Goal: Transaction & Acquisition: Book appointment/travel/reservation

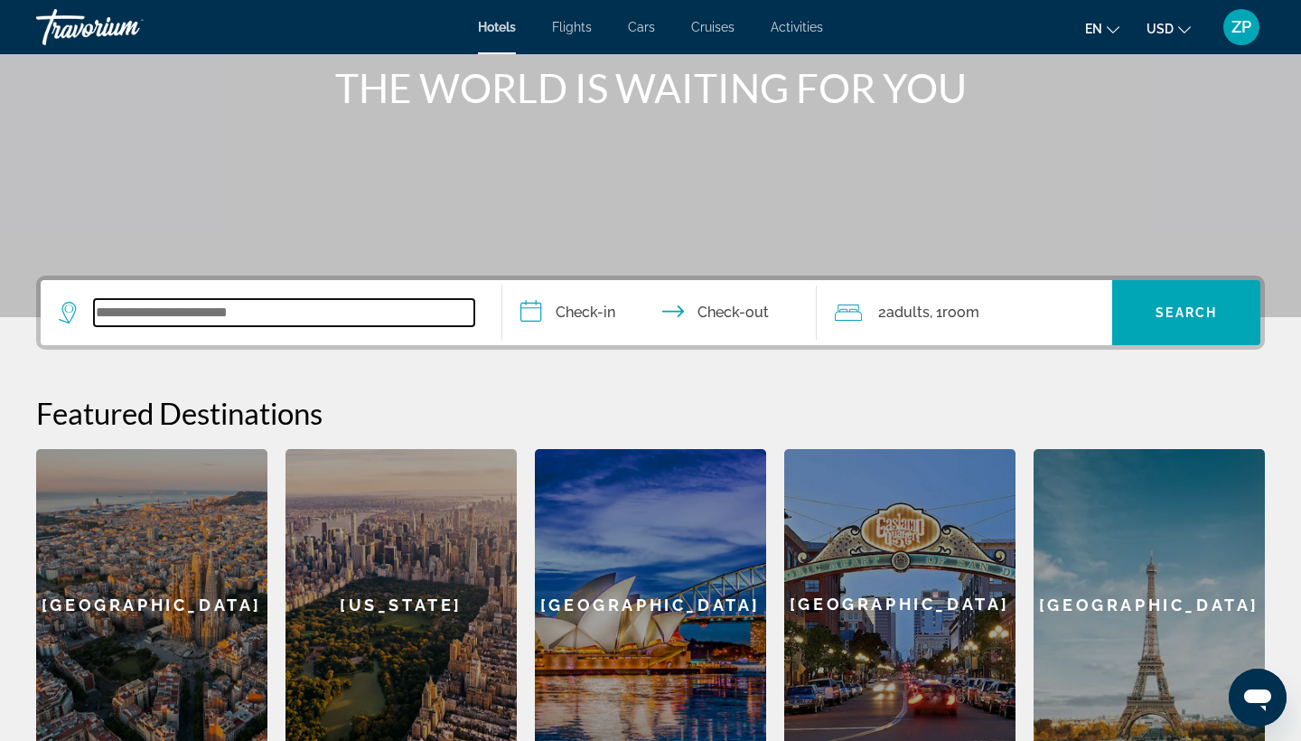
click at [358, 302] on input "Search widget" at bounding box center [284, 312] width 380 height 27
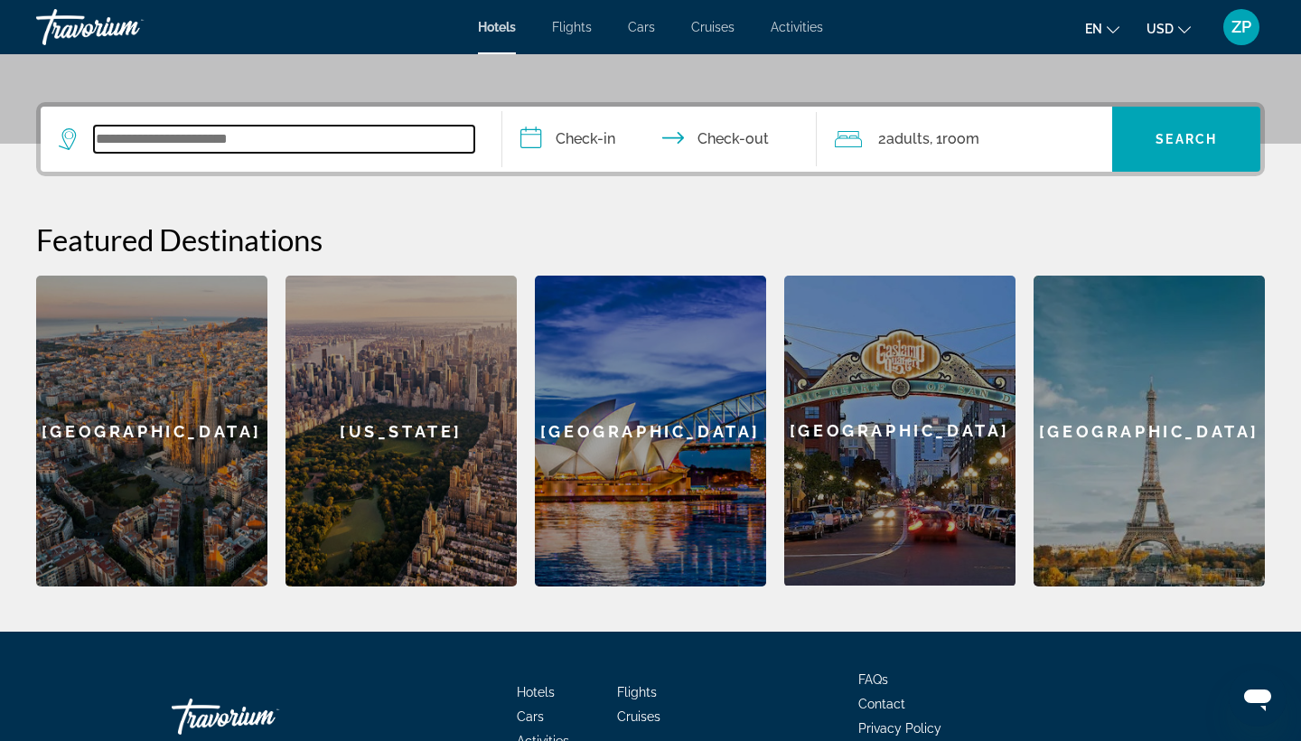
scroll to position [442, 0]
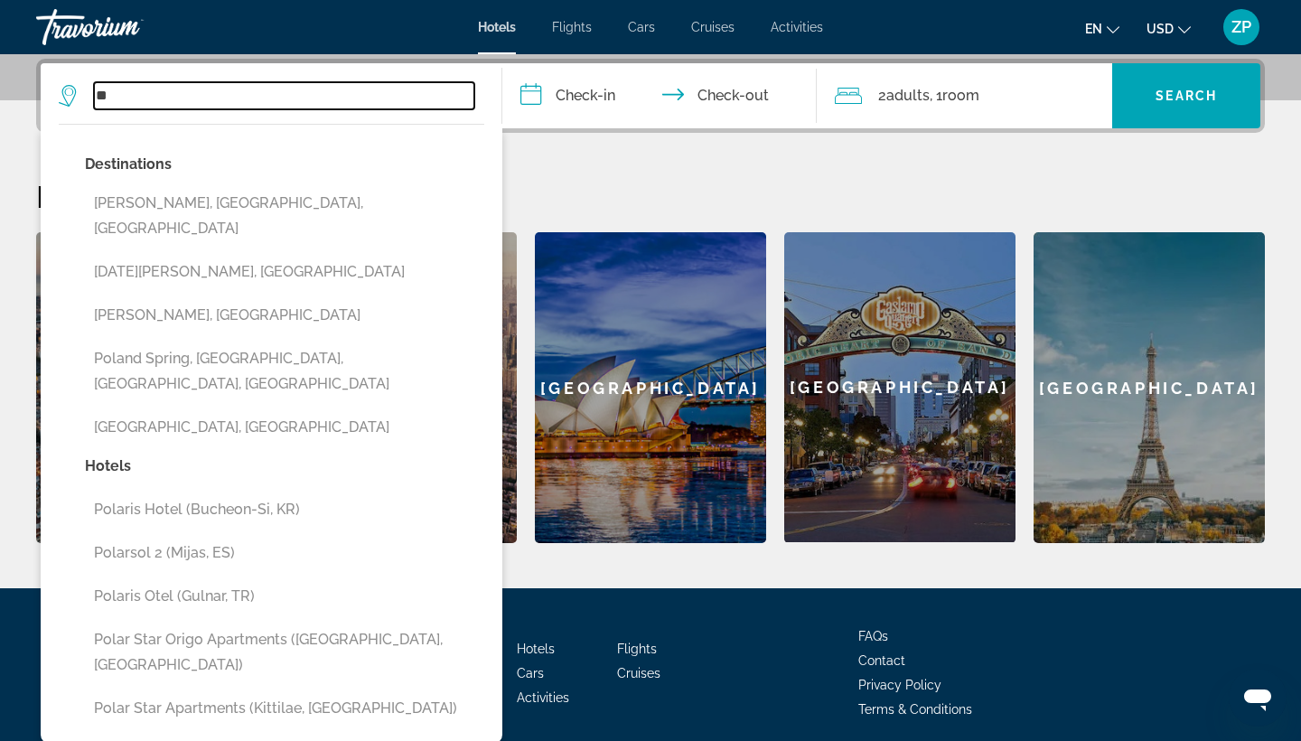
type input "*"
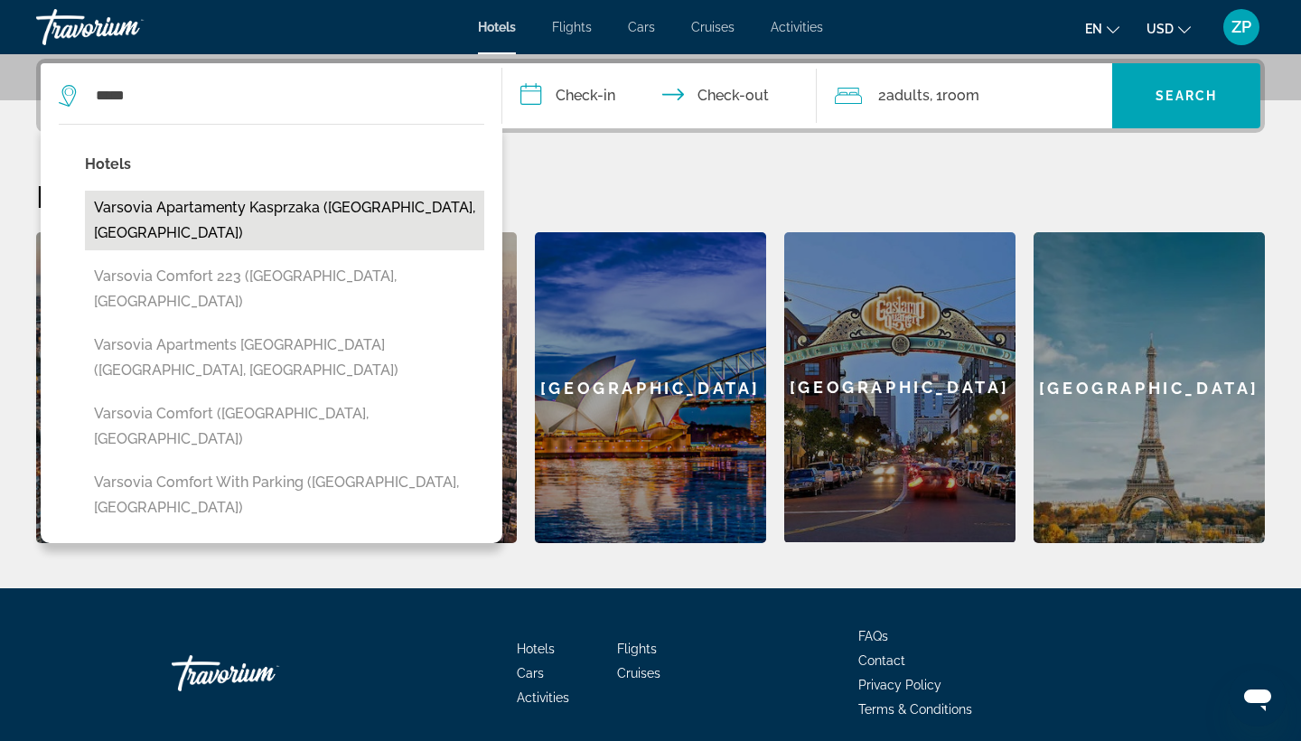
drag, startPoint x: 817, startPoint y: 26, endPoint x: 277, endPoint y: 203, distance: 567.8
click at [277, 203] on button "Varsovia Apartamenty Kasprzaka ([GEOGRAPHIC_DATA], [GEOGRAPHIC_DATA])" at bounding box center [284, 221] width 399 height 60
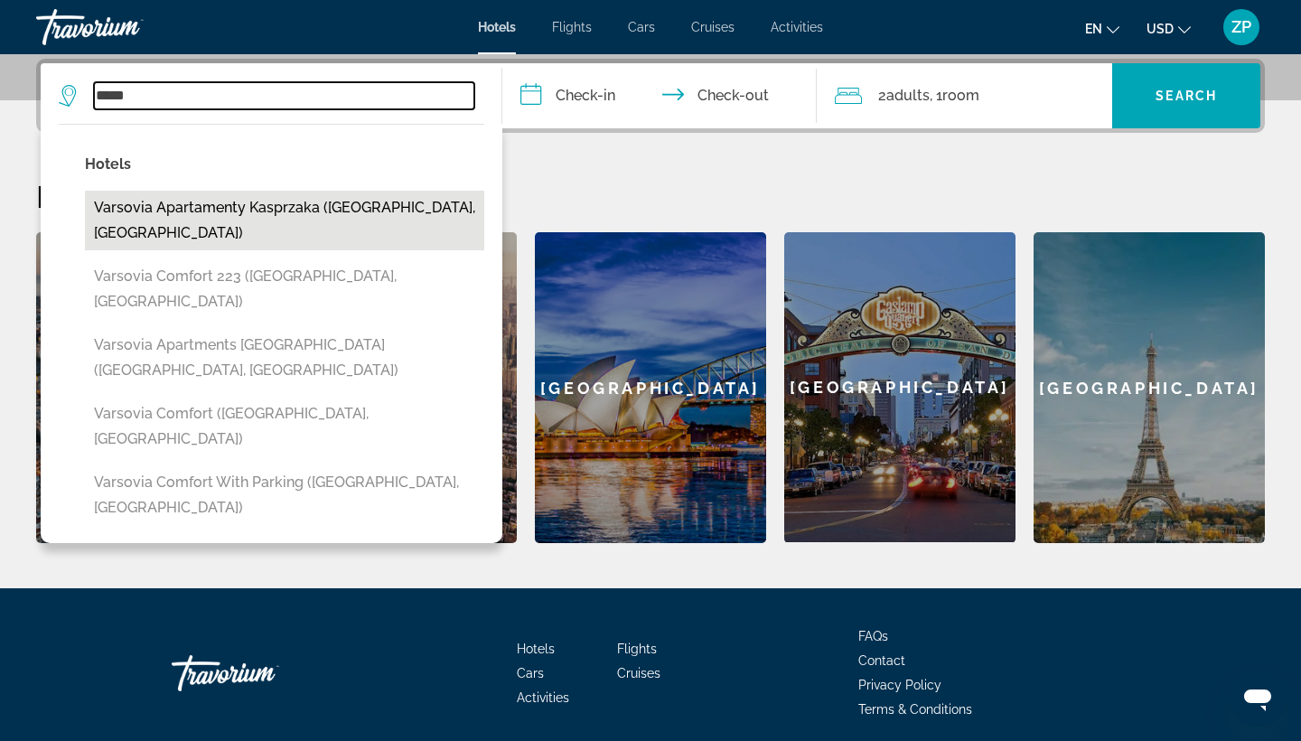
type input "**********"
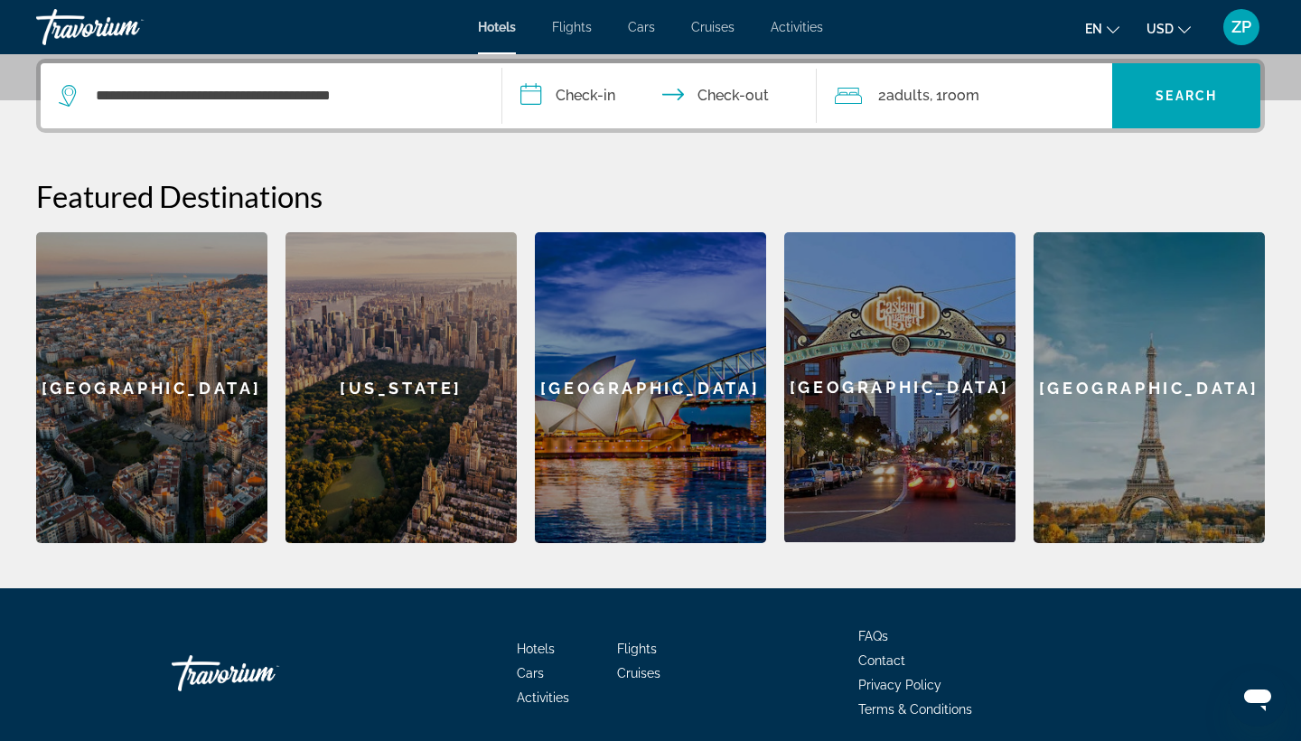
click at [591, 105] on input "**********" at bounding box center [663, 98] width 322 height 70
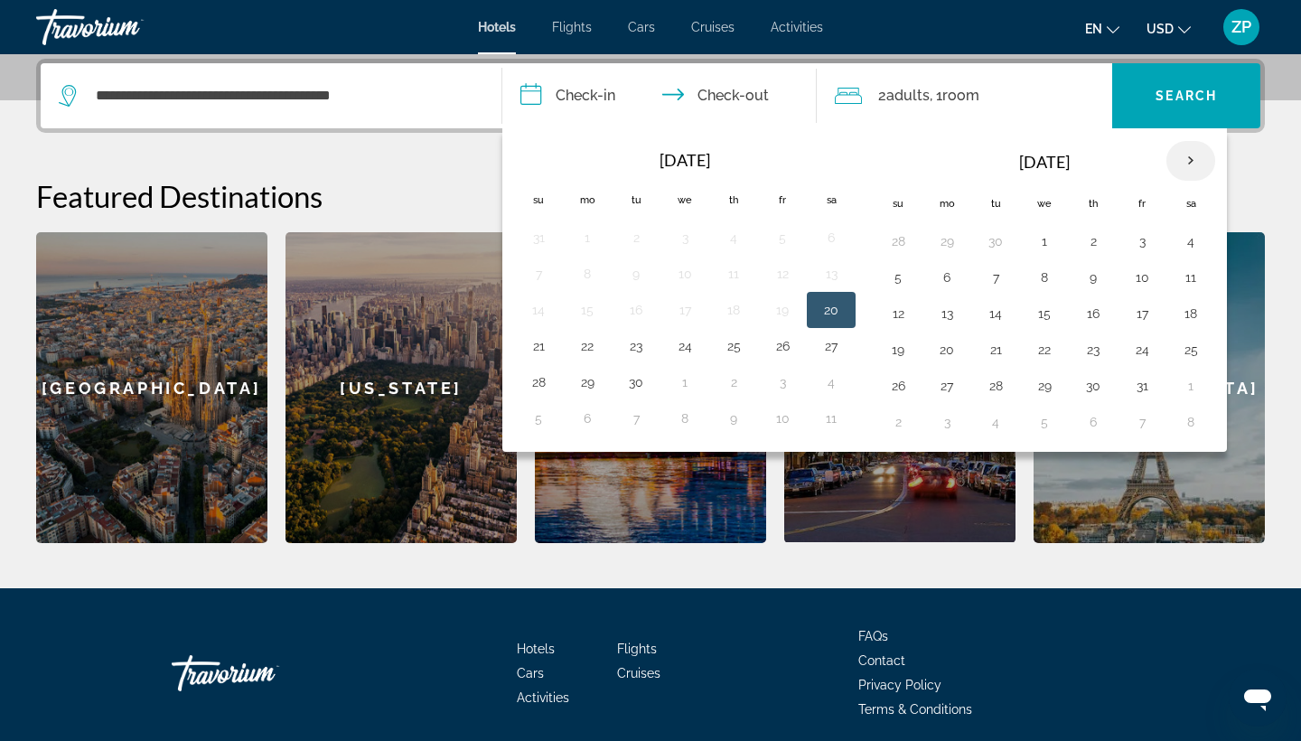
click at [1187, 158] on th "Next month" at bounding box center [1191, 161] width 49 height 40
click at [949, 253] on button "1" at bounding box center [947, 241] width 29 height 25
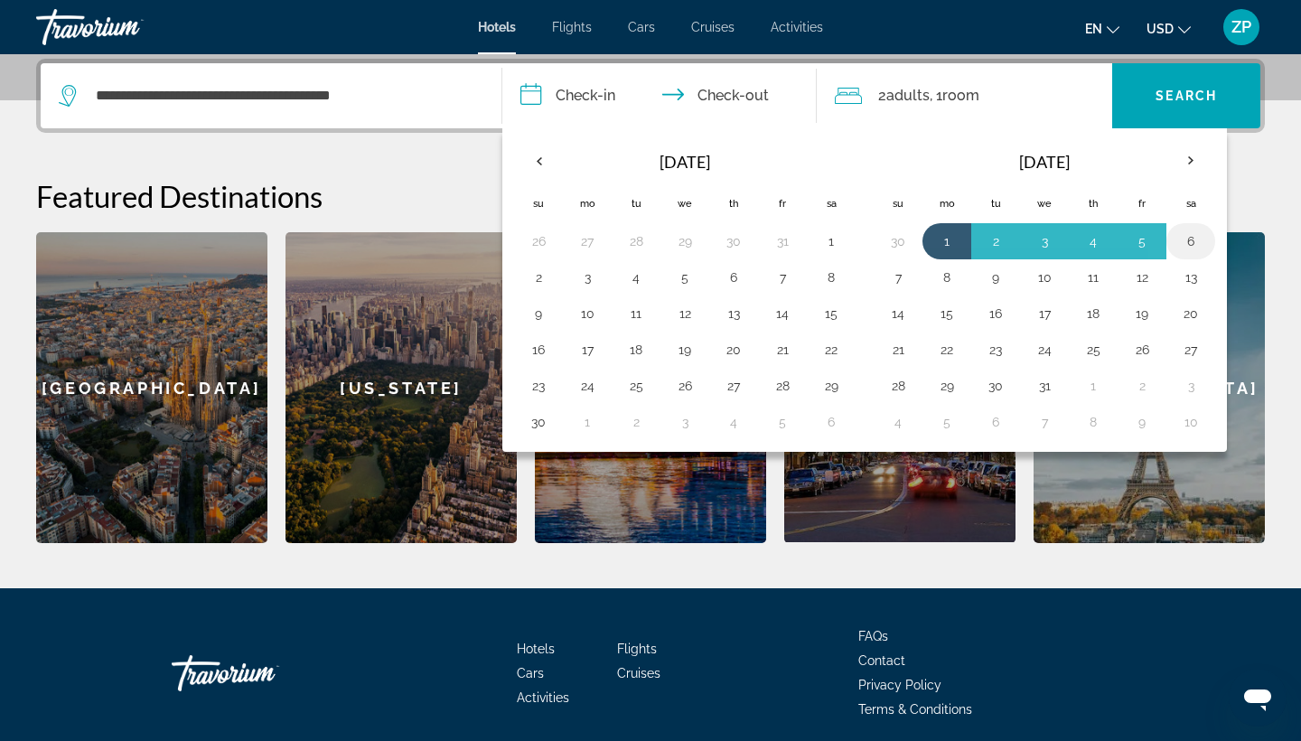
click at [1184, 249] on button "6" at bounding box center [1191, 241] width 29 height 25
type input "**********"
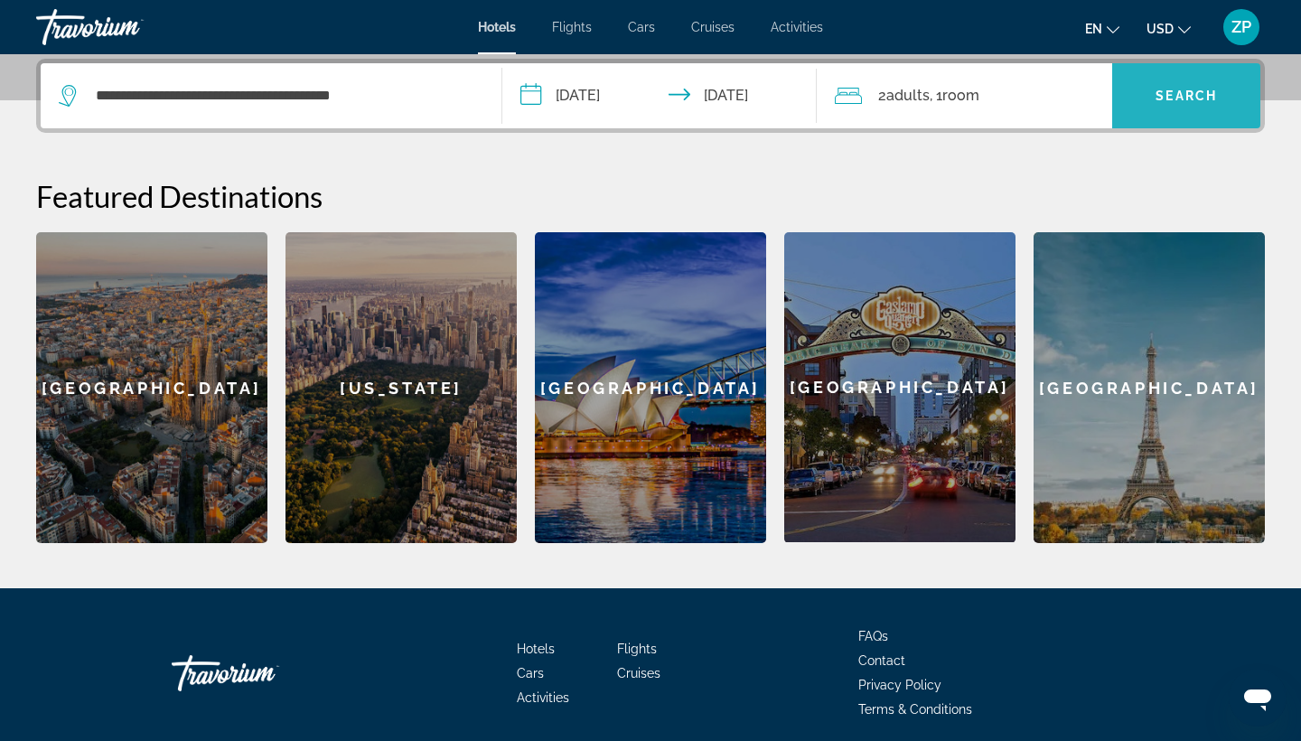
click at [1168, 108] on span "Search widget" at bounding box center [1186, 95] width 148 height 43
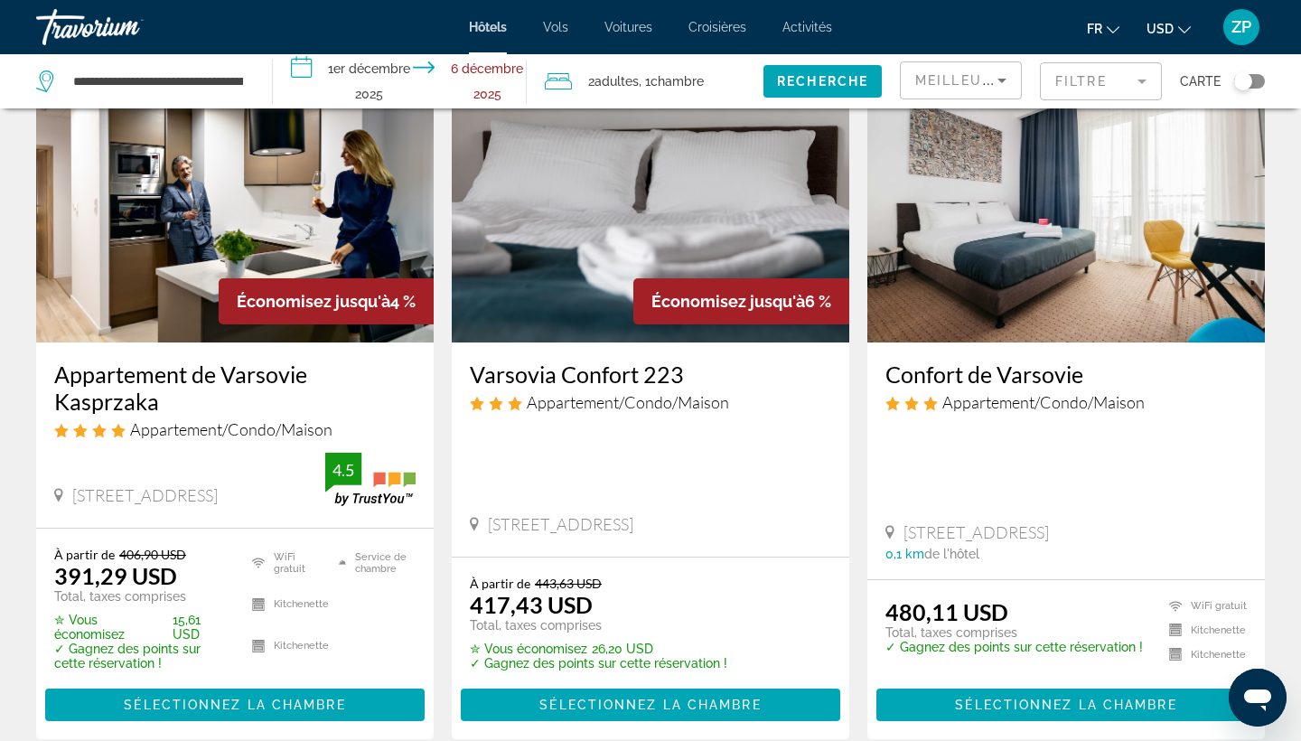
scroll to position [127, 0]
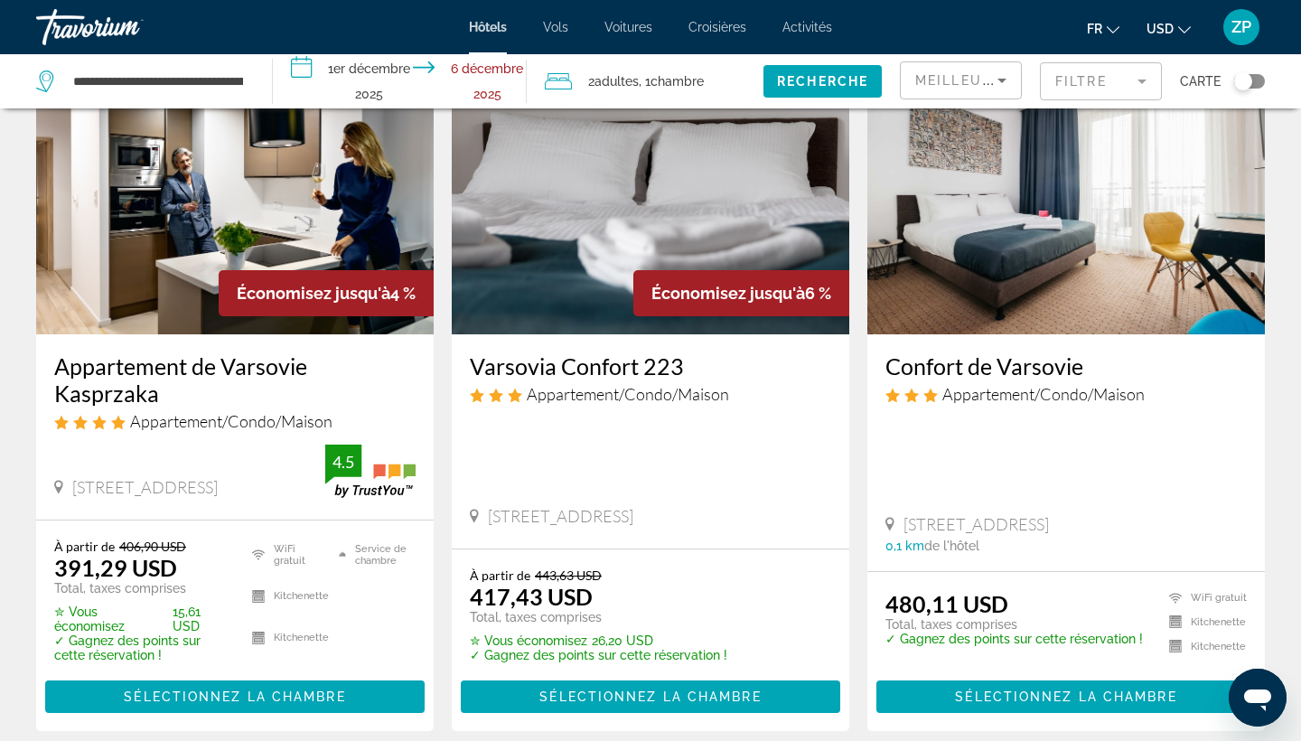
click at [109, 554] on ins "391,29 USD" at bounding box center [115, 567] width 123 height 27
click at [123, 367] on h3 "Appartement de Varsovie Kasprzaka" at bounding box center [234, 379] width 361 height 54
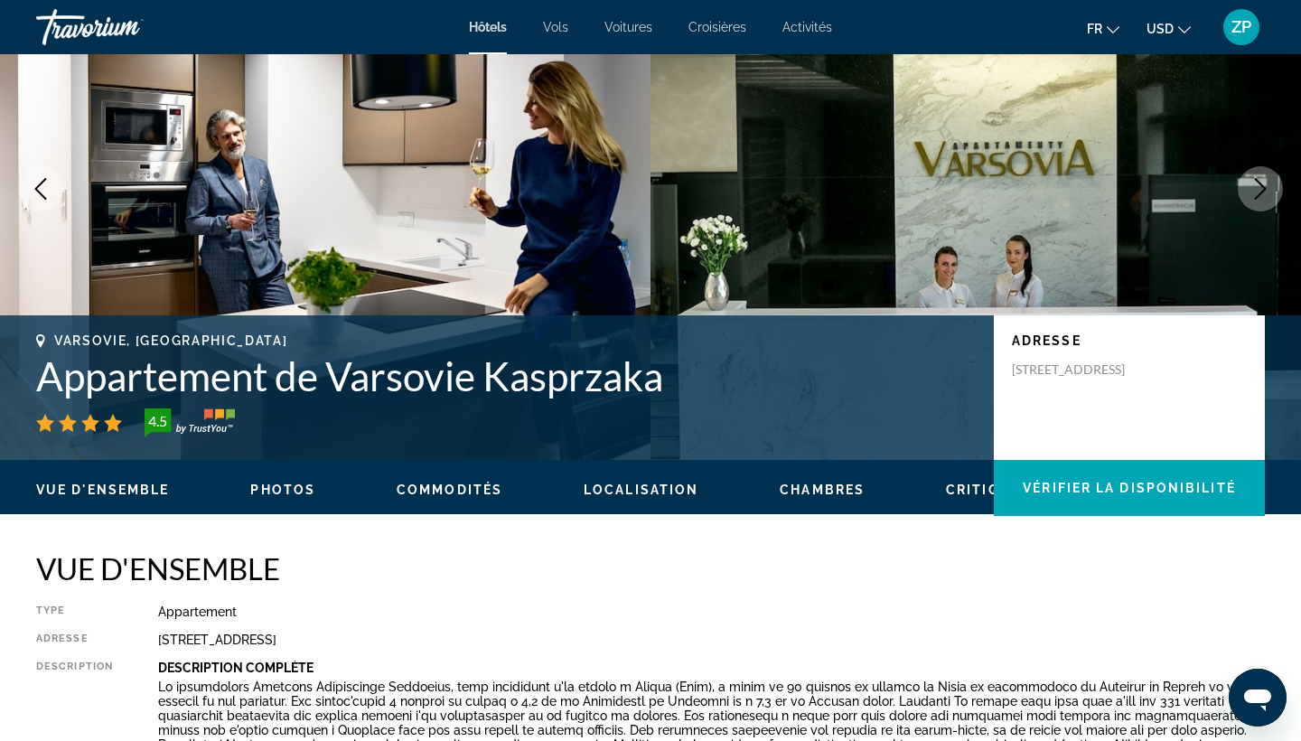
scroll to position [143, 0]
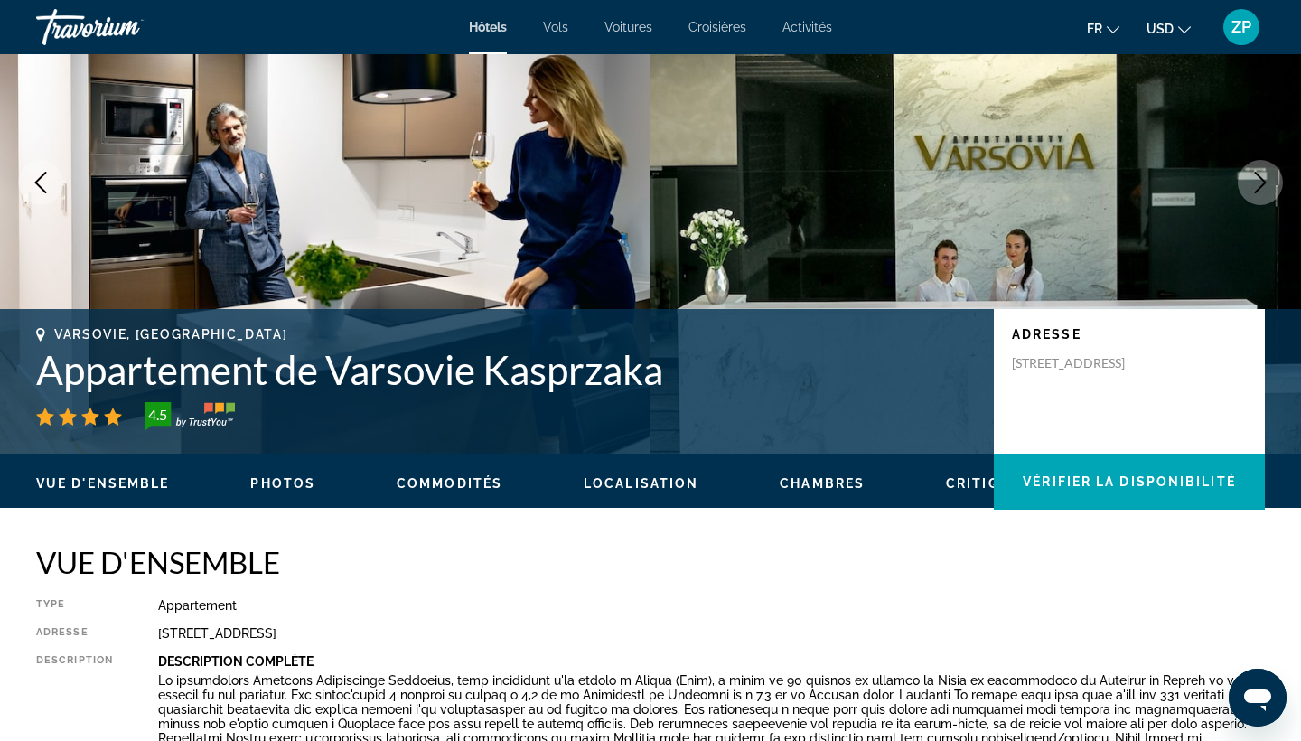
drag, startPoint x: 1101, startPoint y: 382, endPoint x: 1001, endPoint y: 363, distance: 101.2
click at [1001, 363] on div "ADRESSE [STREET_ADDRESS]" at bounding box center [1129, 381] width 271 height 145
copy p "[STREET_ADDRESS]"
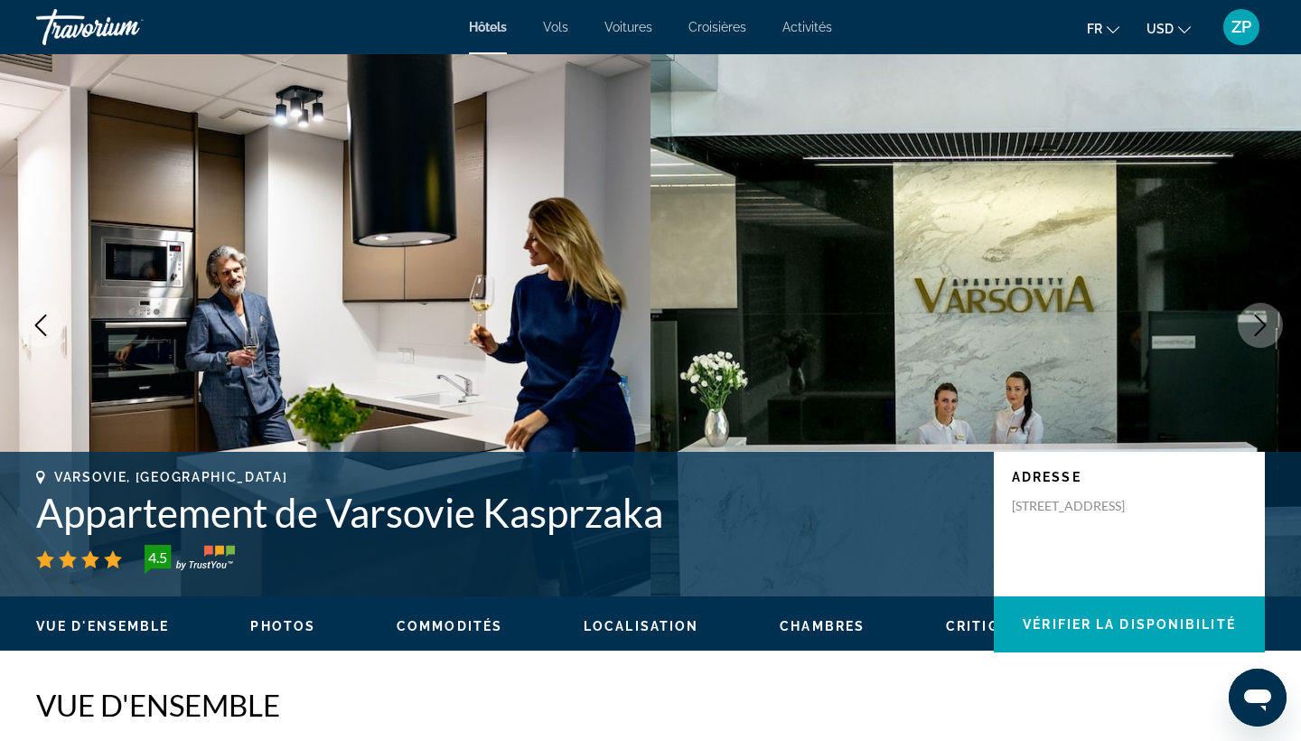
scroll to position [0, 0]
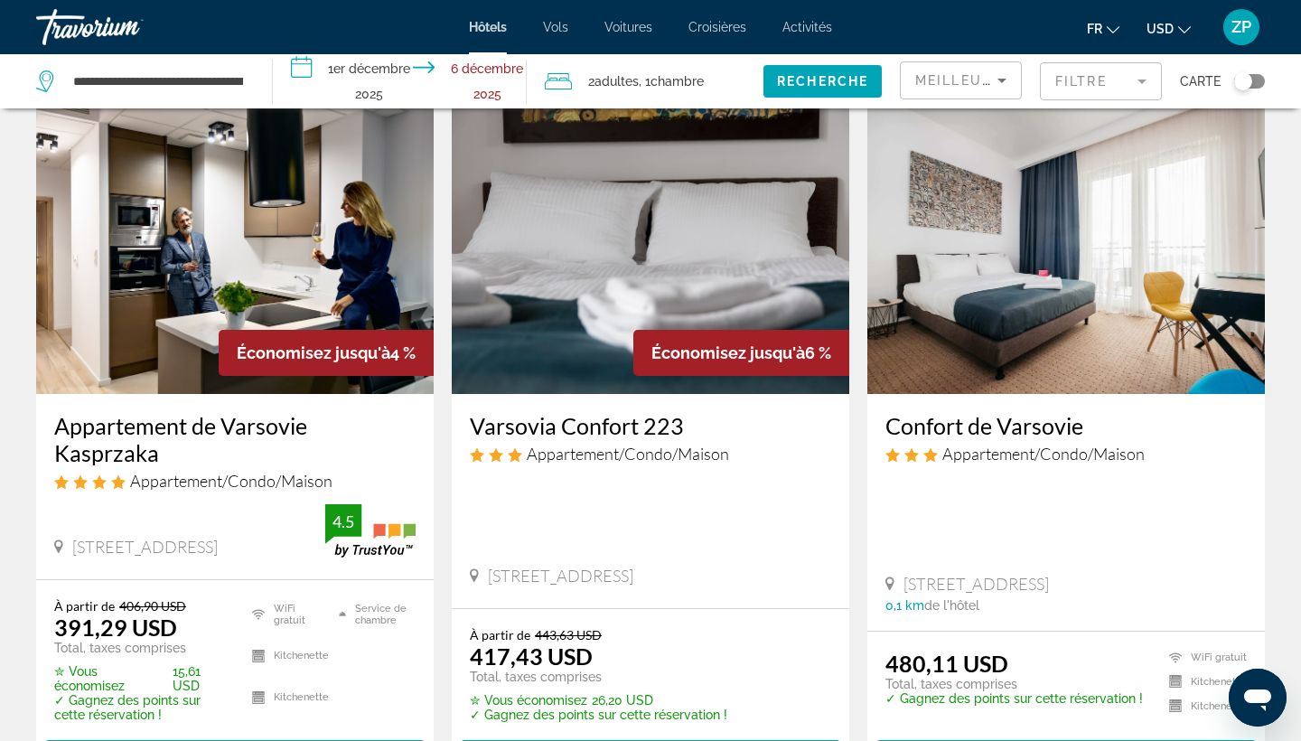
scroll to position [70, 0]
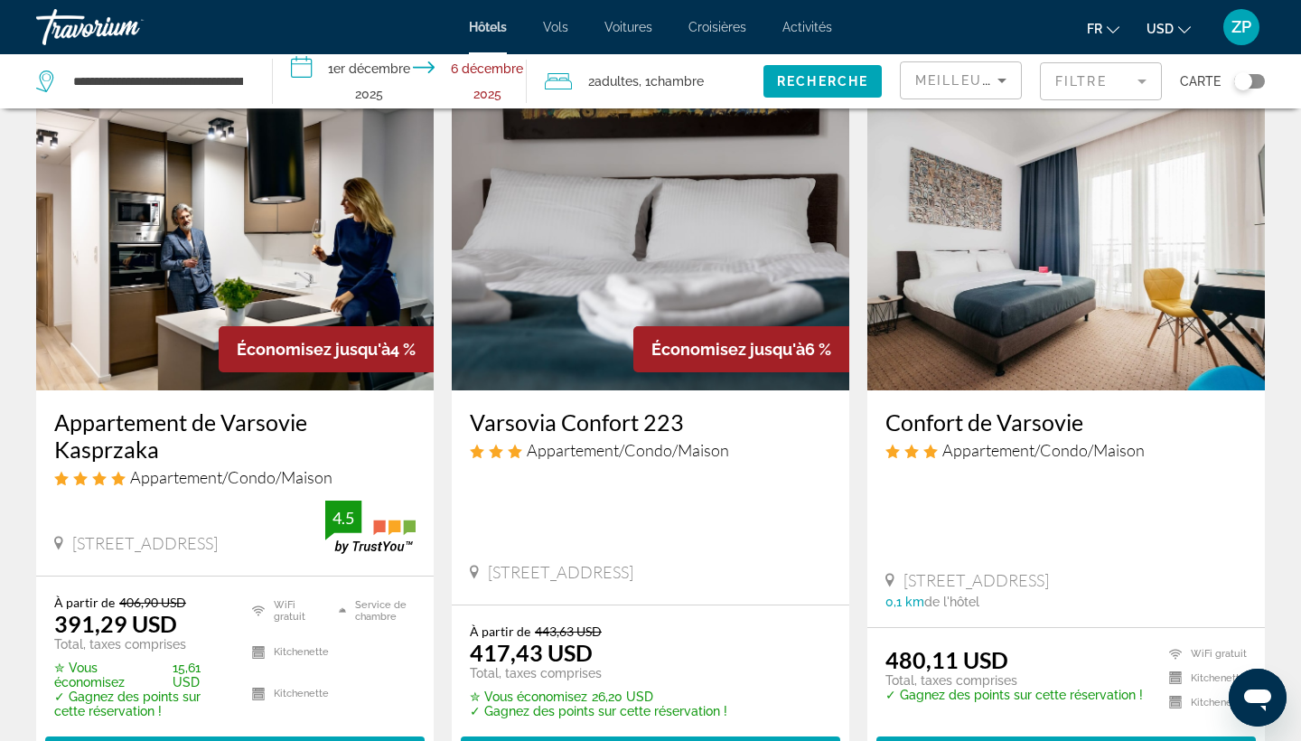
click at [664, 414] on h3 "Varsovia Confort 223" at bounding box center [650, 421] width 361 height 27
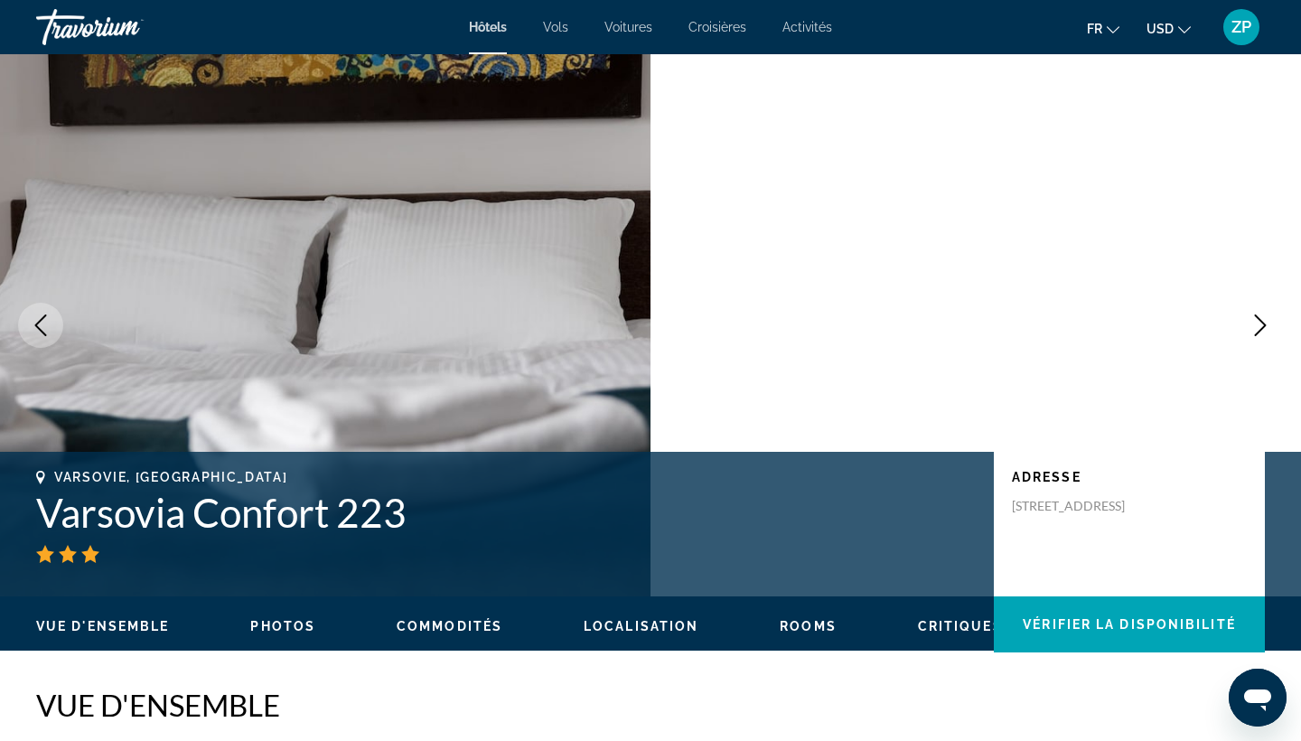
scroll to position [15, 0]
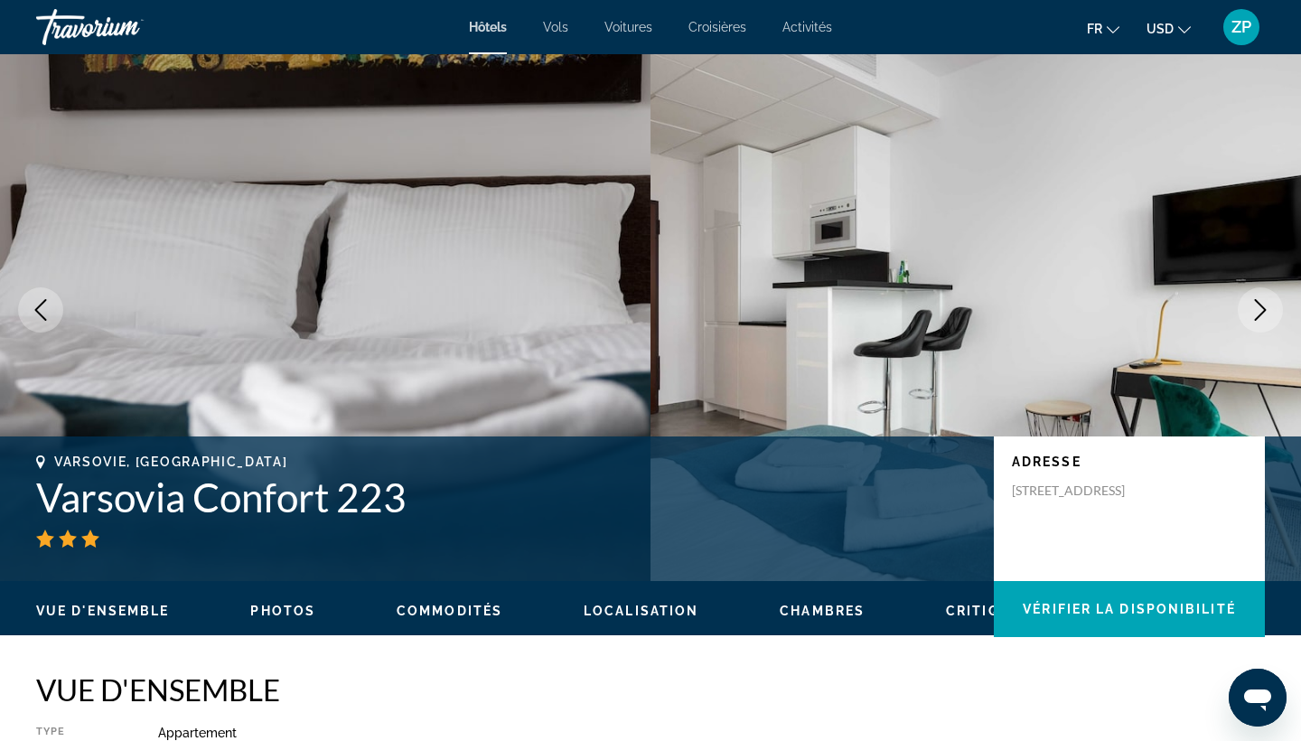
drag, startPoint x: 1108, startPoint y: 505, endPoint x: 1001, endPoint y: 484, distance: 108.6
click at [1002, 485] on div "ADRESSE [STREET_ADDRESS]" at bounding box center [1129, 508] width 271 height 145
copy p "[STREET_ADDRESS]"
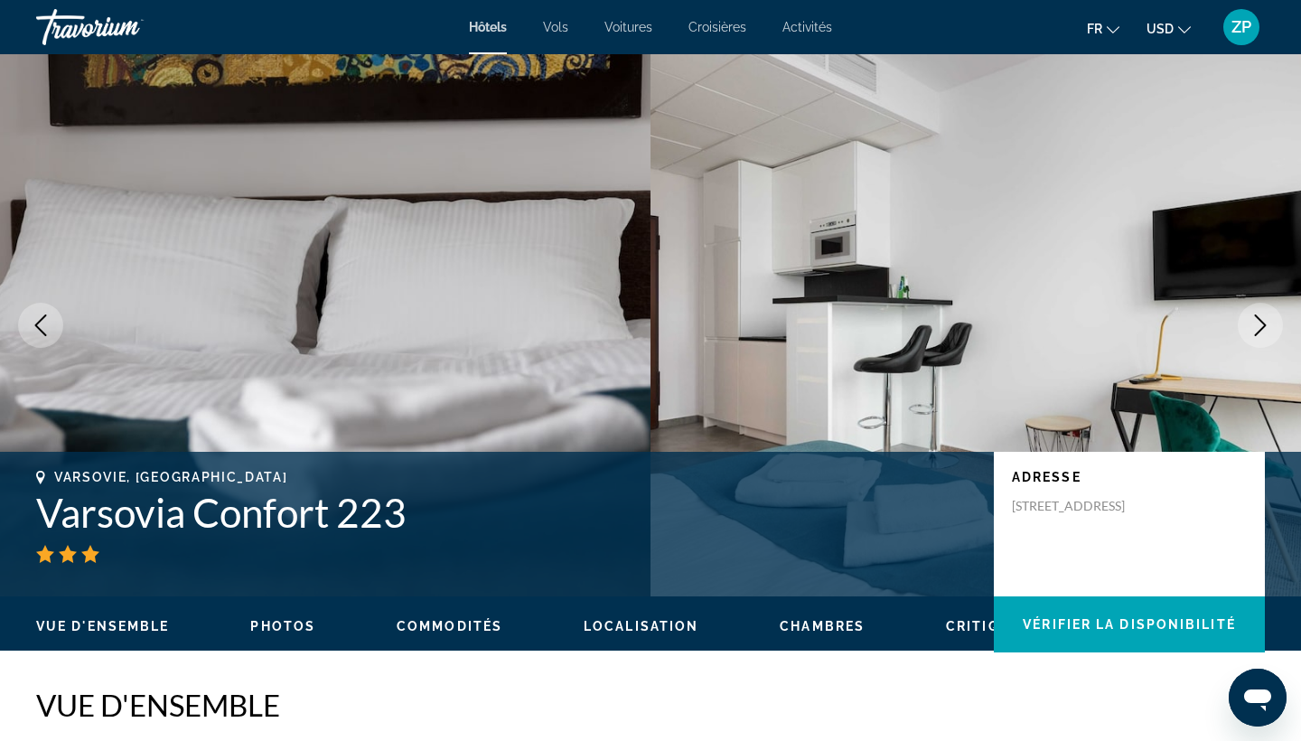
scroll to position [0, 0]
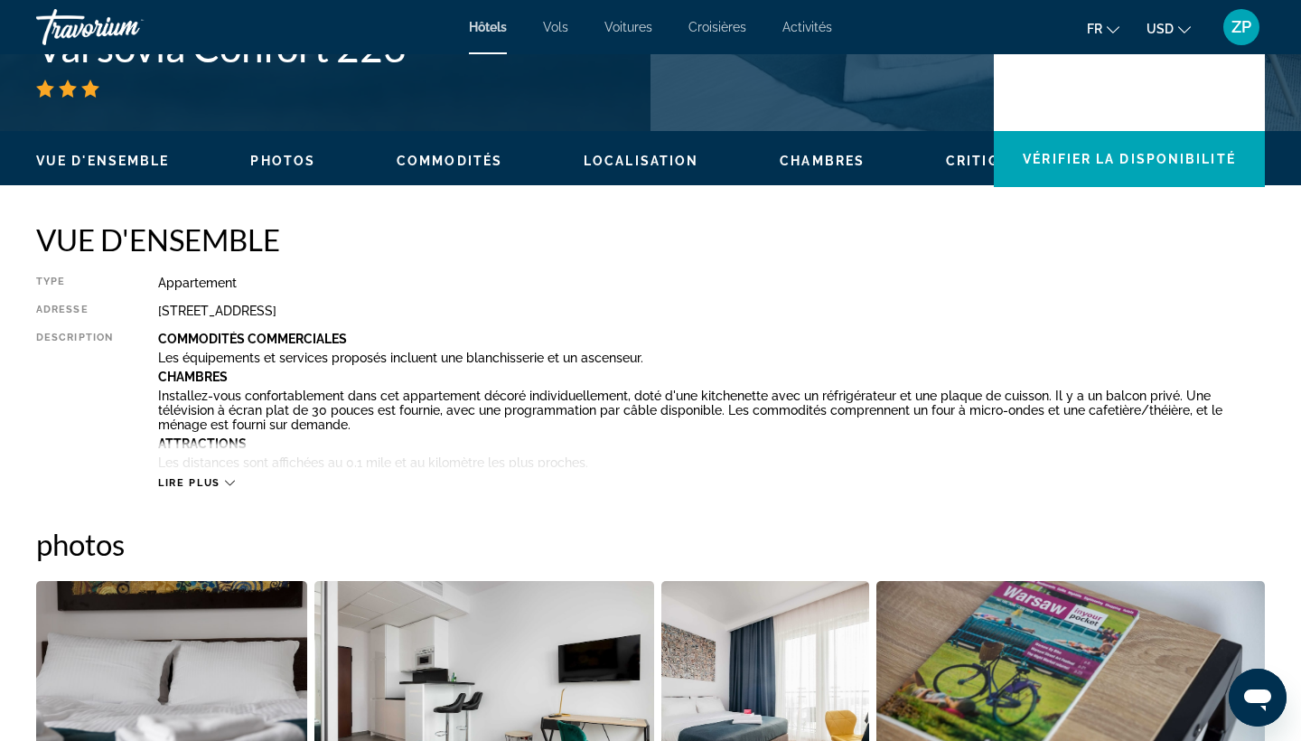
click at [570, 391] on p "Installez-vous confortablement dans cet appartement décoré individuellement, do…" at bounding box center [711, 410] width 1107 height 43
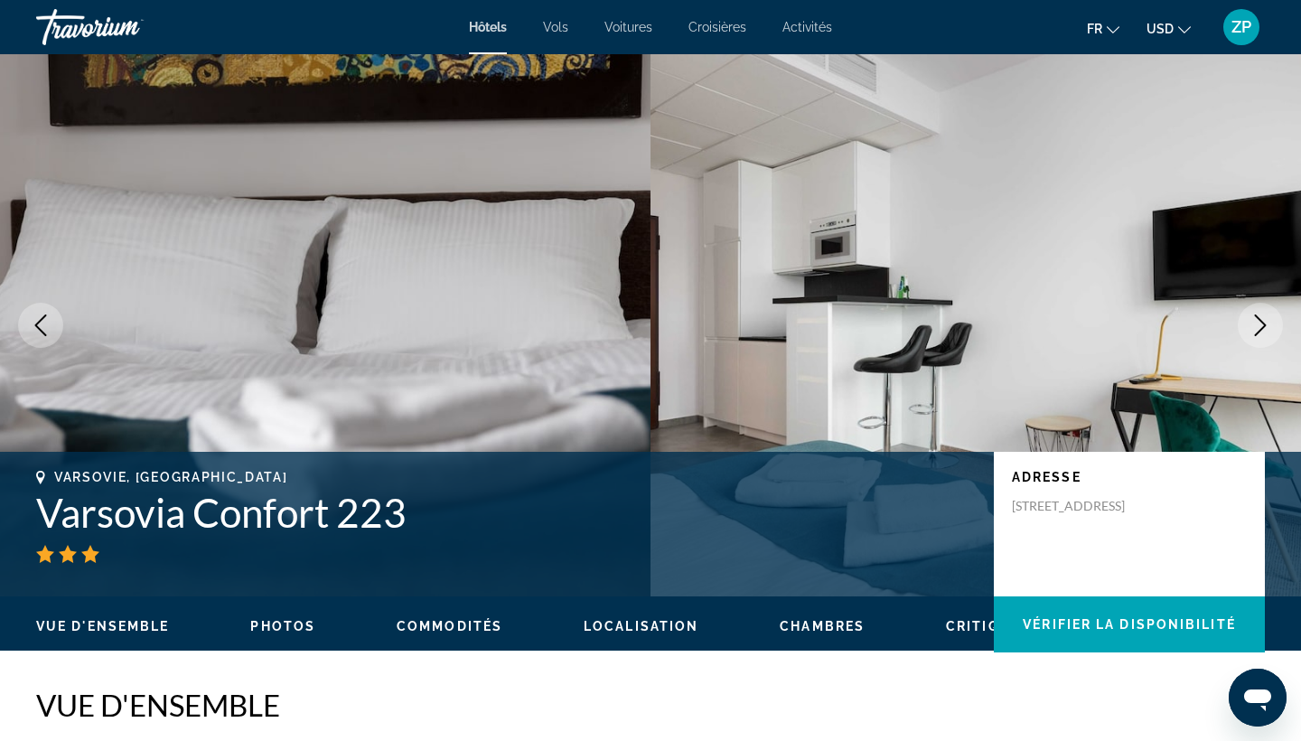
click at [494, 36] on div "Hôtels Vols Voitures Croisières Activités Hotels Flights Cars Cruises Activitie…" at bounding box center [650, 27] width 1301 height 47
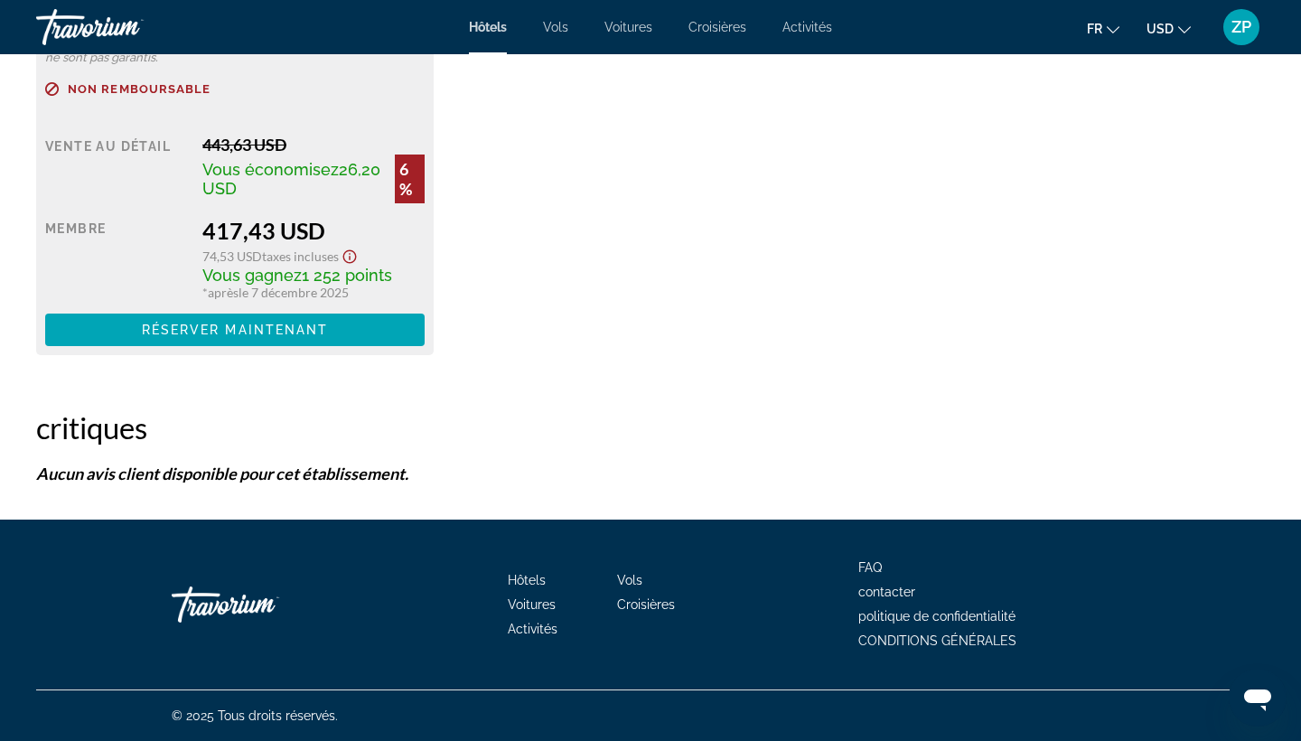
scroll to position [2735, 0]
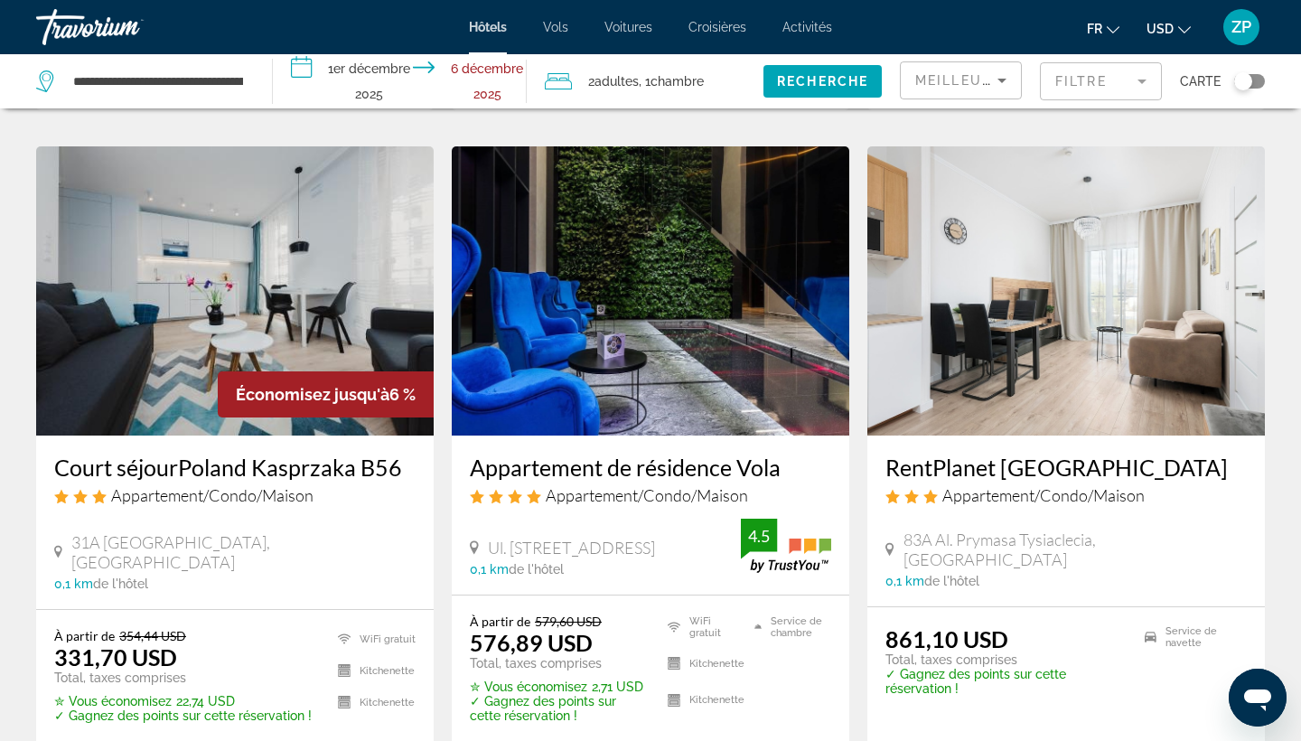
scroll to position [742, 0]
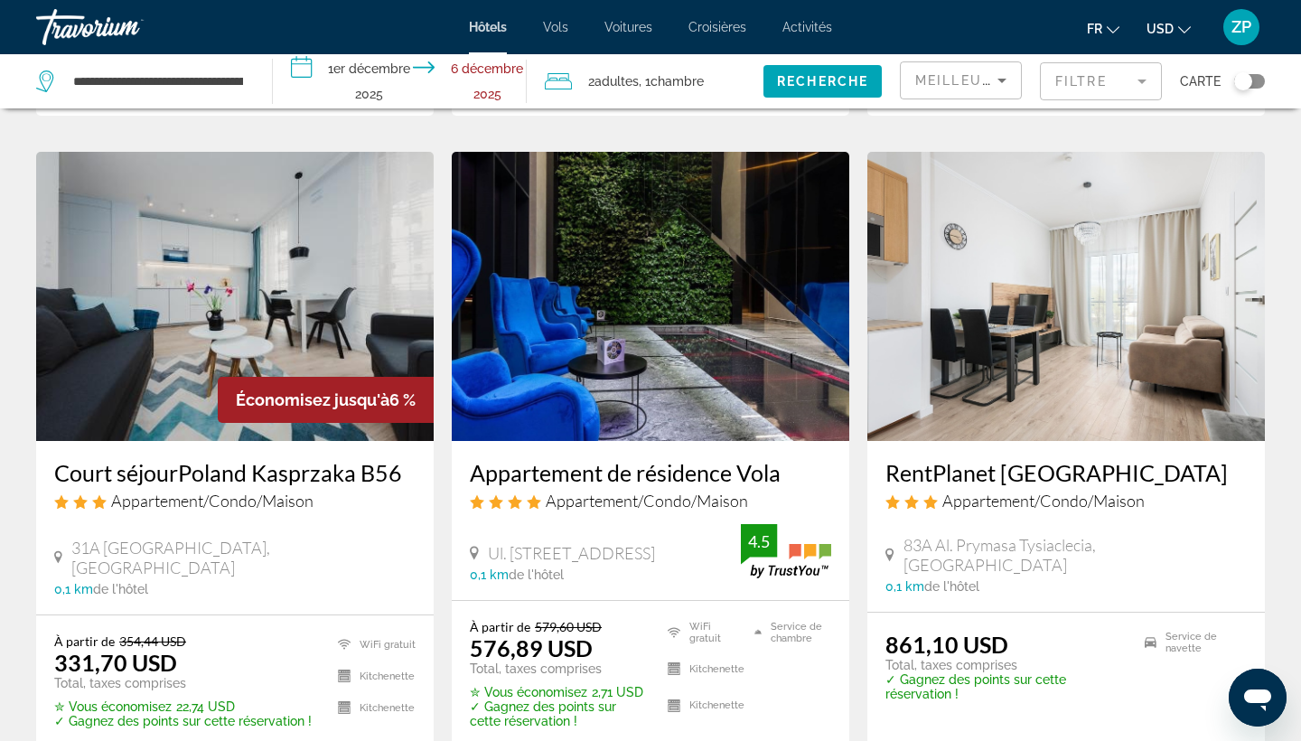
click at [280, 459] on h3 "Court séjourPoland Kasprzaka B56" at bounding box center [234, 472] width 361 height 27
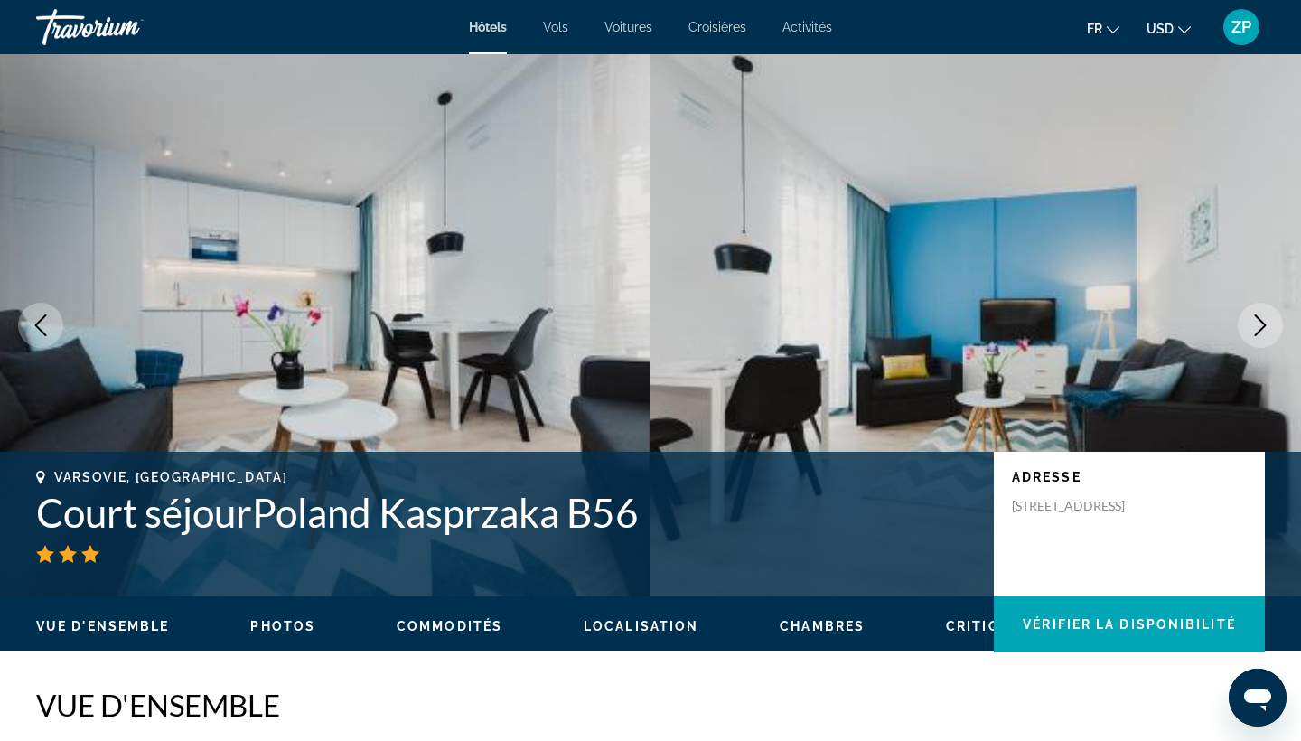
drag, startPoint x: 1155, startPoint y: 525, endPoint x: 1008, endPoint y: 511, distance: 147.0
click at [1008, 511] on div "ADRESSE [STREET_ADDRESS]" at bounding box center [1129, 524] width 271 height 145
copy p "[STREET_ADDRESS]"
click at [1282, 343] on img "Contenu principal" at bounding box center [976, 325] width 651 height 542
click at [1263, 331] on icon "Image suivante" at bounding box center [1261, 325] width 22 height 22
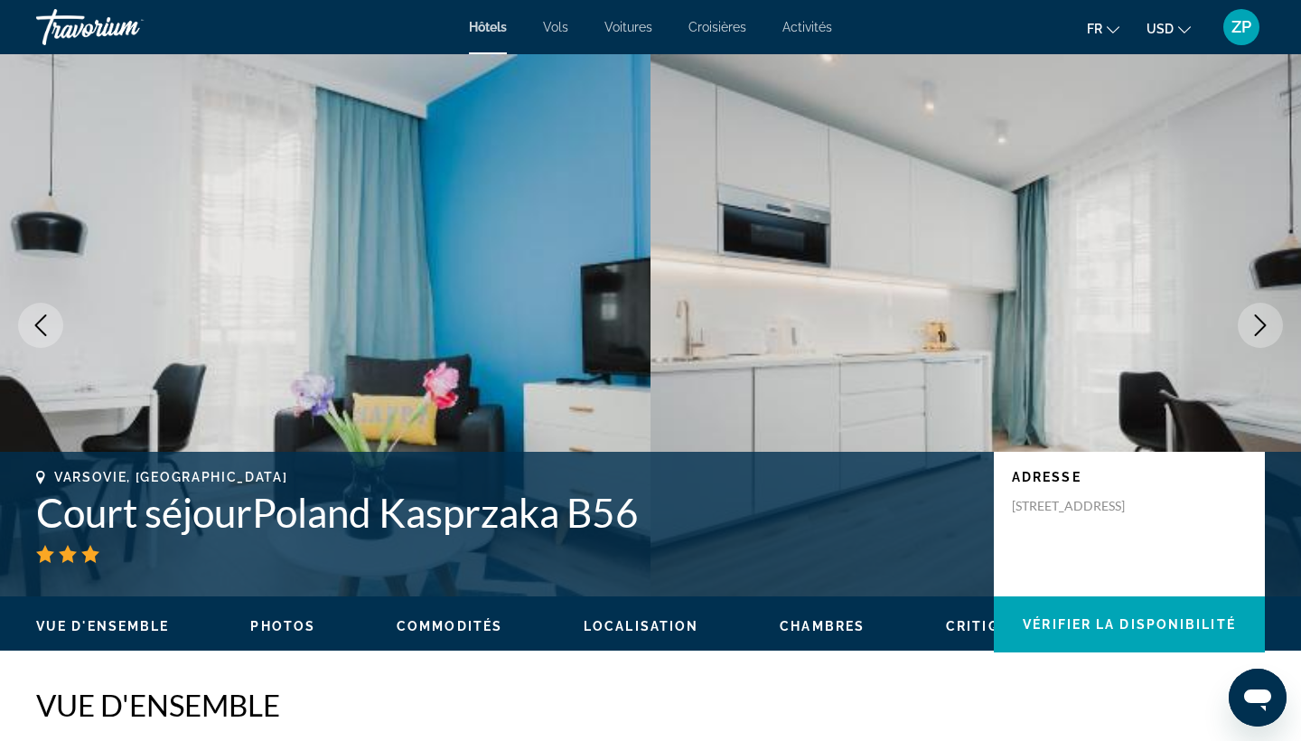
click at [1263, 331] on icon "Image suivante" at bounding box center [1261, 325] width 22 height 22
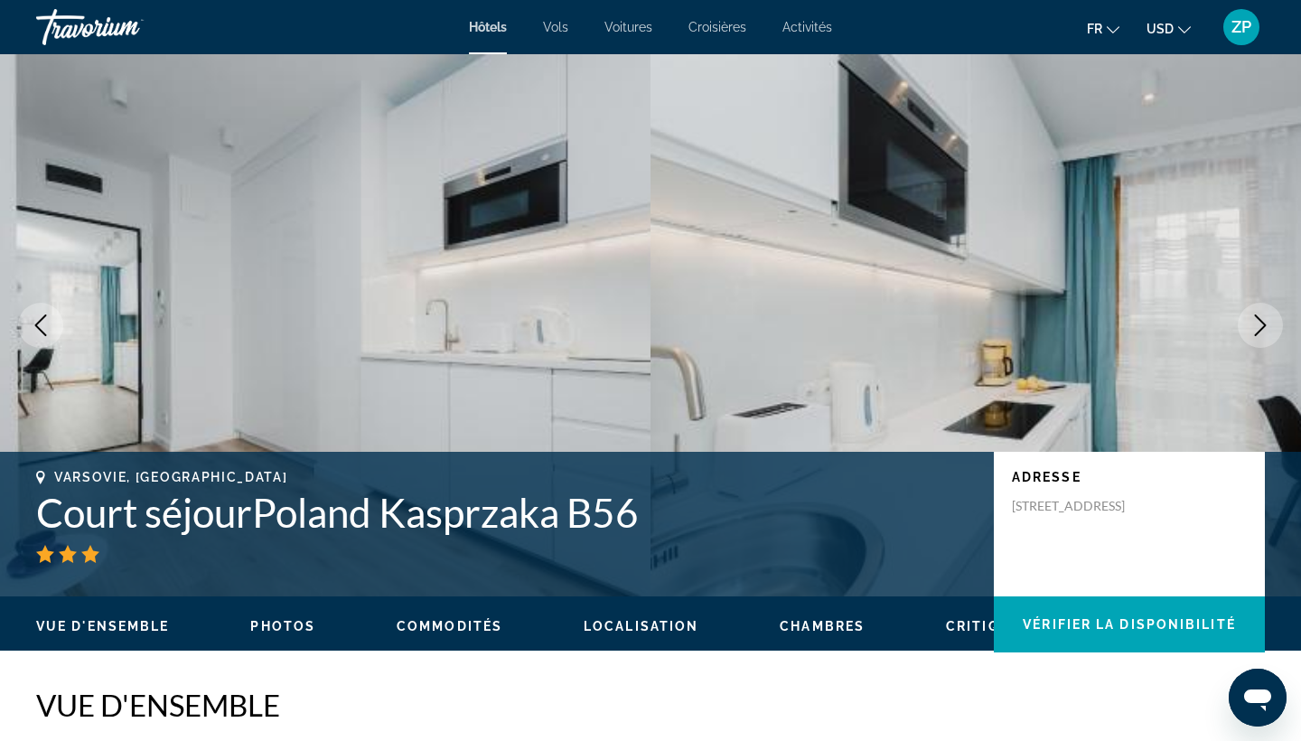
click at [476, 24] on span "Hôtels" at bounding box center [488, 27] width 38 height 14
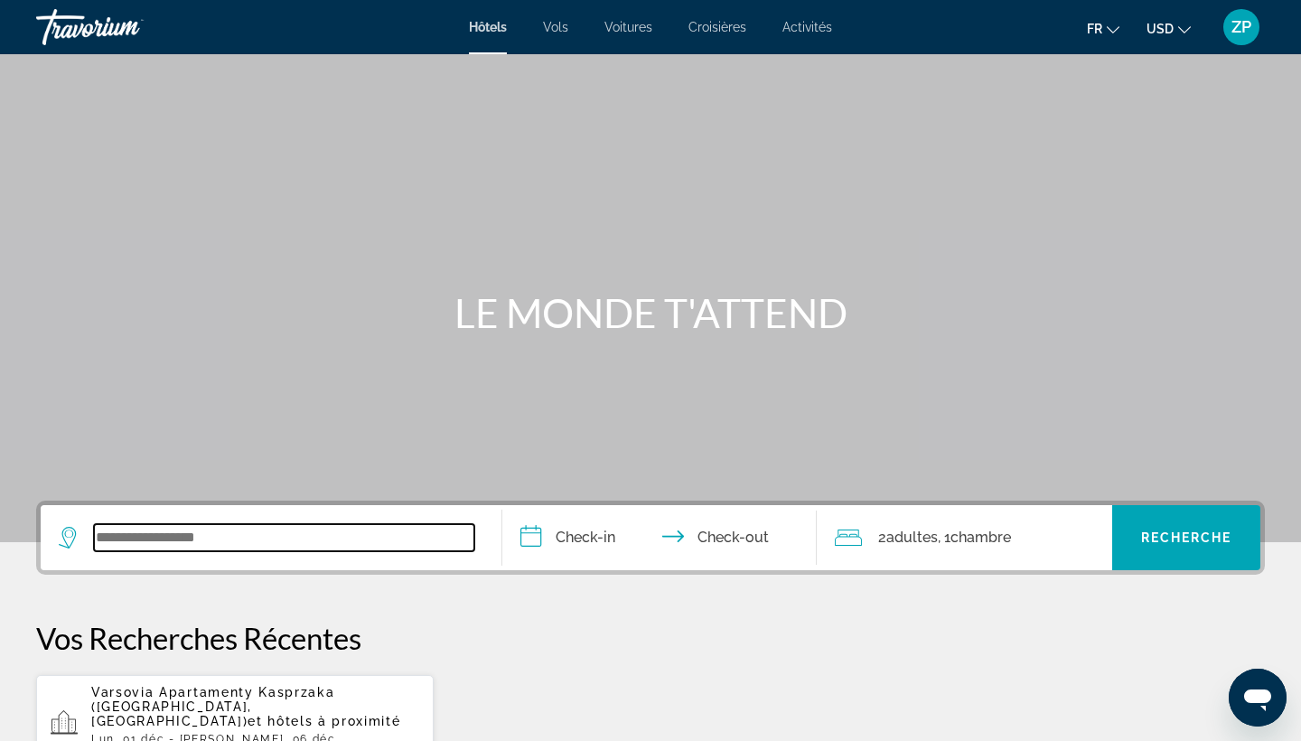
click at [382, 548] on input "Widget de recherche" at bounding box center [284, 537] width 380 height 27
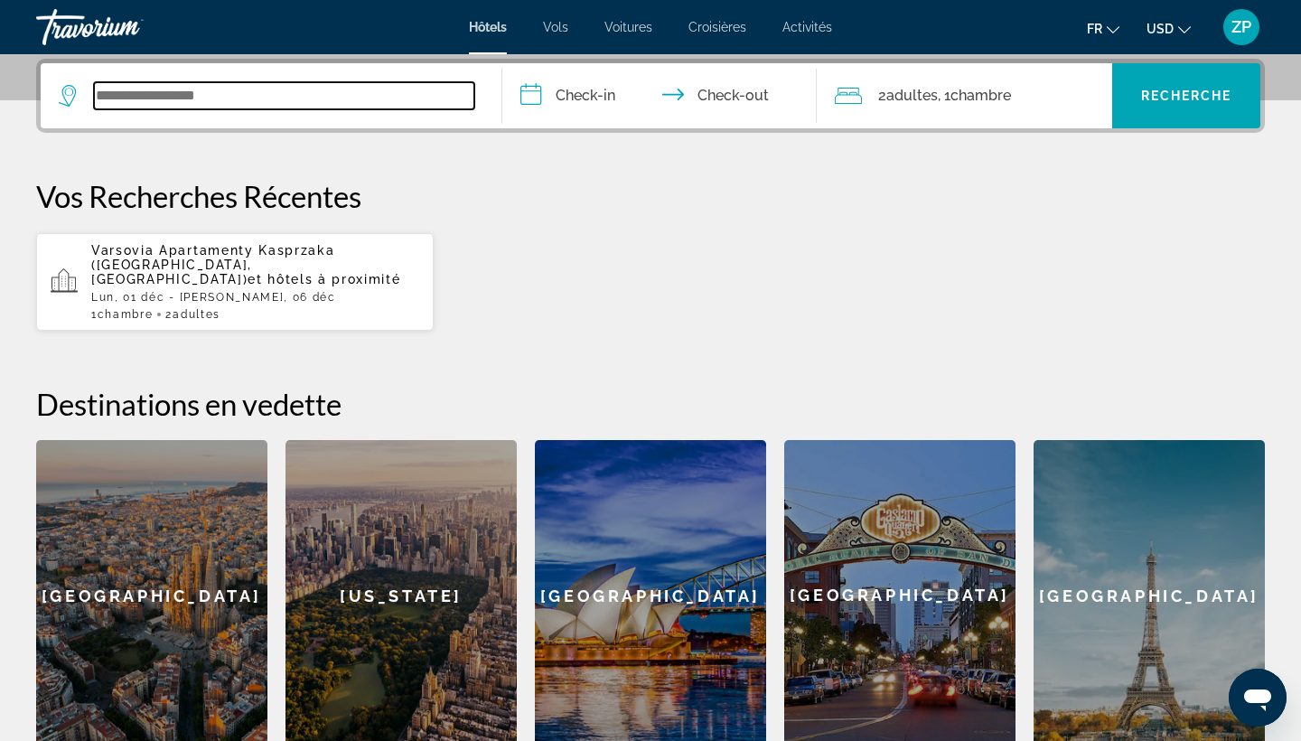
type input "*"
type input "*******"
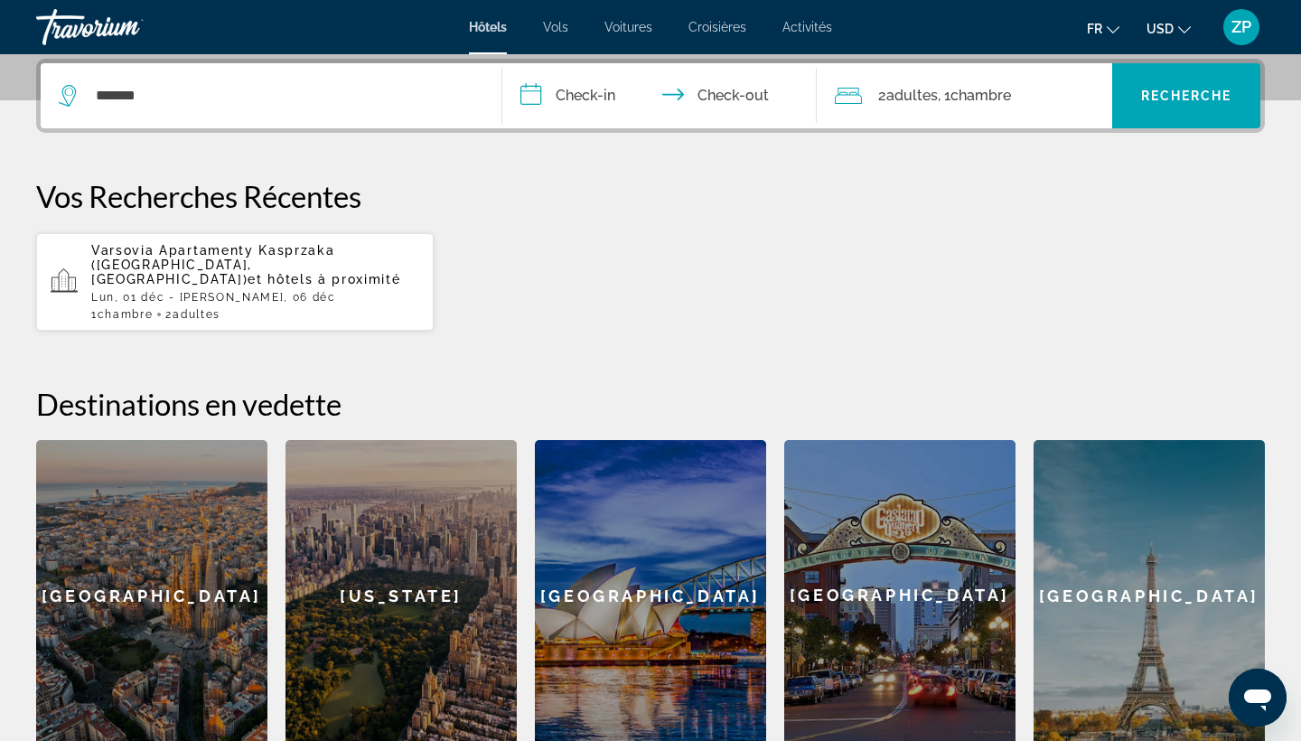
click at [382, 548] on div "[US_STATE]" at bounding box center [401, 595] width 231 height 311
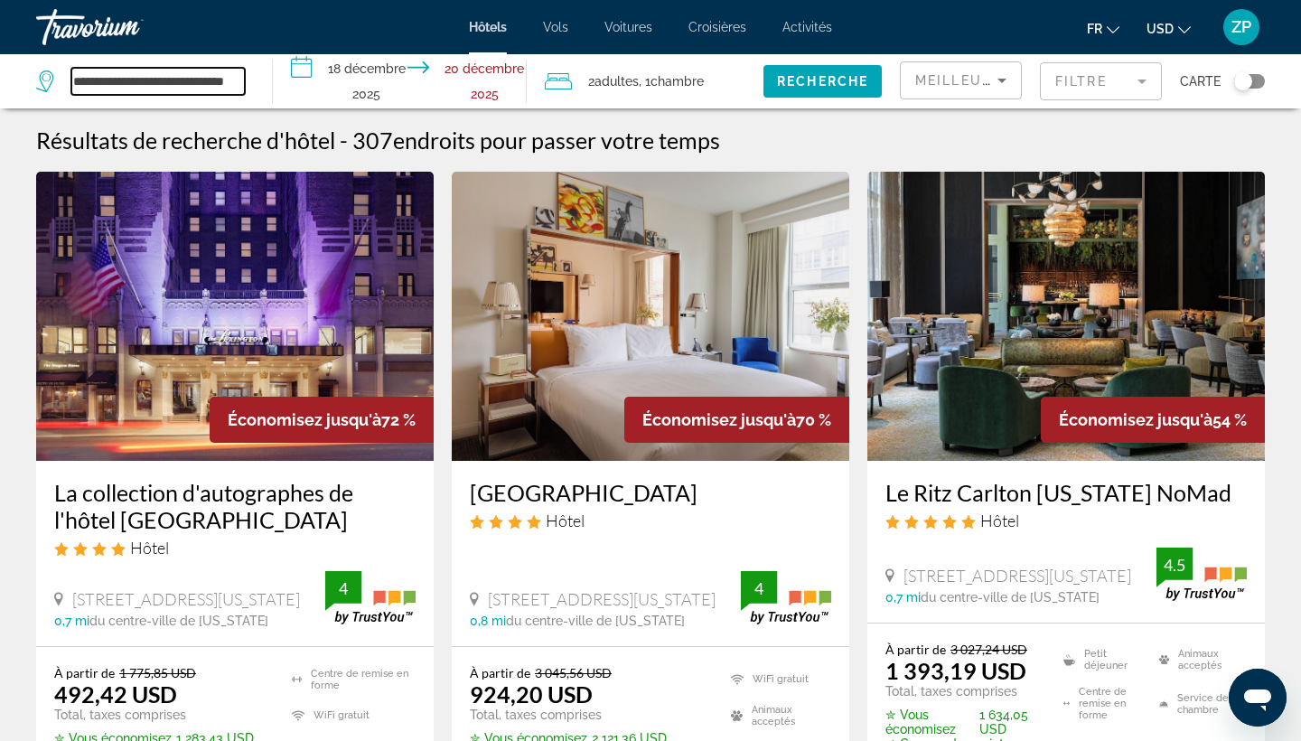
click at [190, 85] on input "**********" at bounding box center [157, 81] width 173 height 27
drag, startPoint x: 232, startPoint y: 82, endPoint x: 265, endPoint y: 87, distance: 32.8
click at [265, 87] on app-destination-search "**********" at bounding box center [136, 81] width 273 height 54
click at [242, 81] on input "**********" at bounding box center [157, 81] width 173 height 27
drag, startPoint x: 242, startPoint y: 81, endPoint x: 13, endPoint y: 80, distance: 229.5
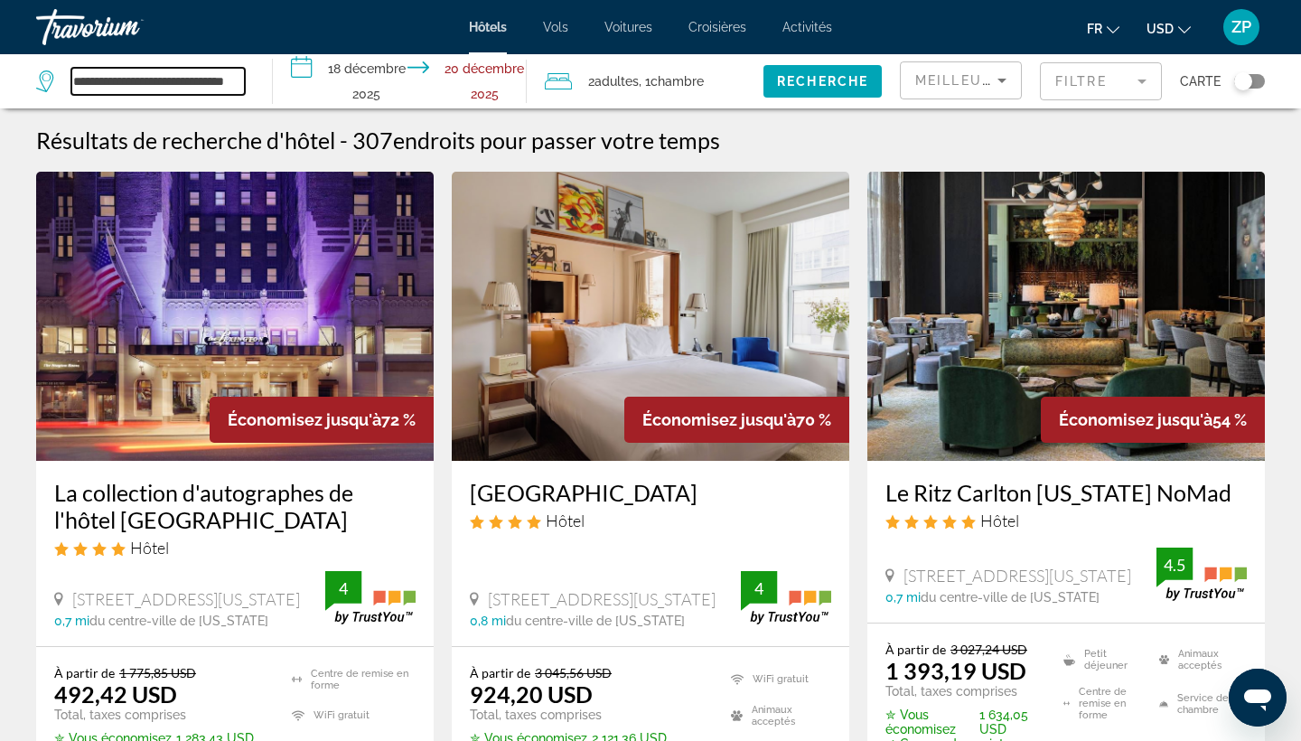
click at [13, 80] on app-destination-search "**********" at bounding box center [136, 81] width 273 height 54
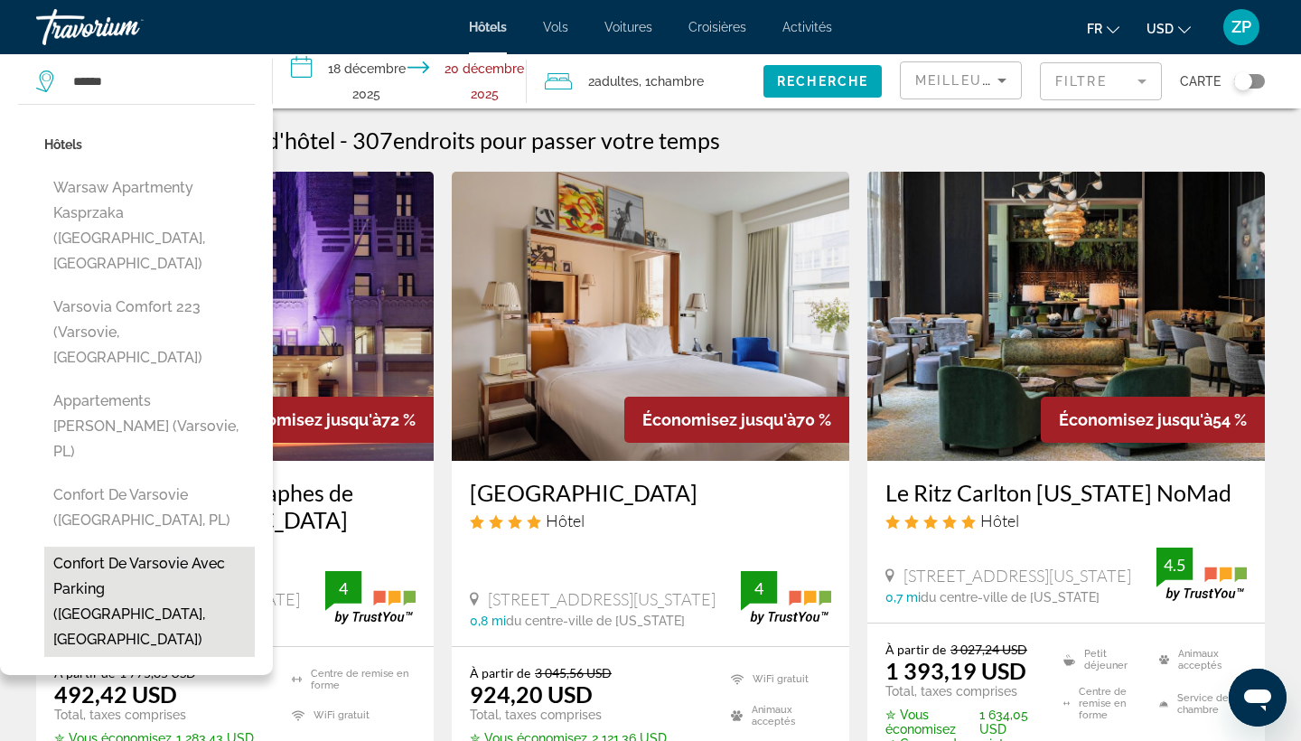
click at [99, 547] on button "Confort De Varsovie Avec Parking ([GEOGRAPHIC_DATA], [GEOGRAPHIC_DATA])" at bounding box center [149, 602] width 211 height 110
type input "**********"
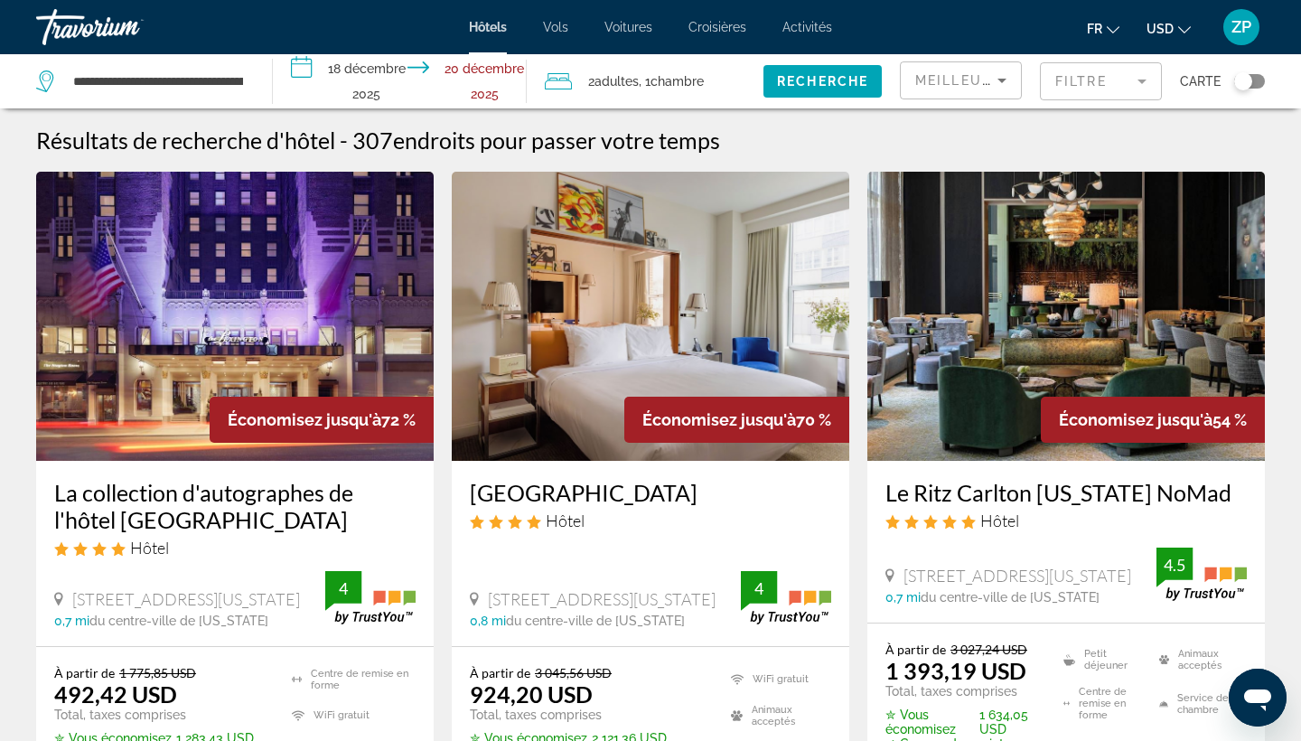
click at [360, 82] on input "**********" at bounding box center [404, 84] width 262 height 60
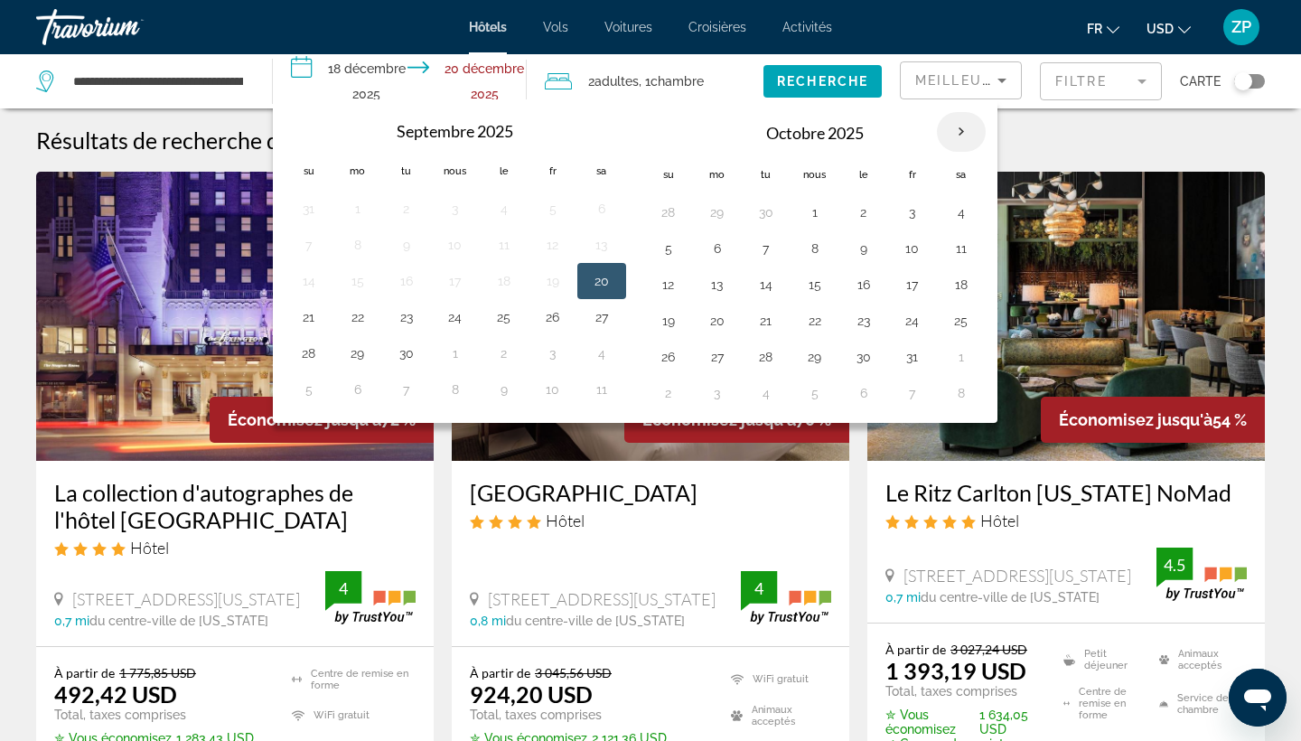
click at [966, 138] on th "Le mois prochain" at bounding box center [961, 132] width 49 height 40
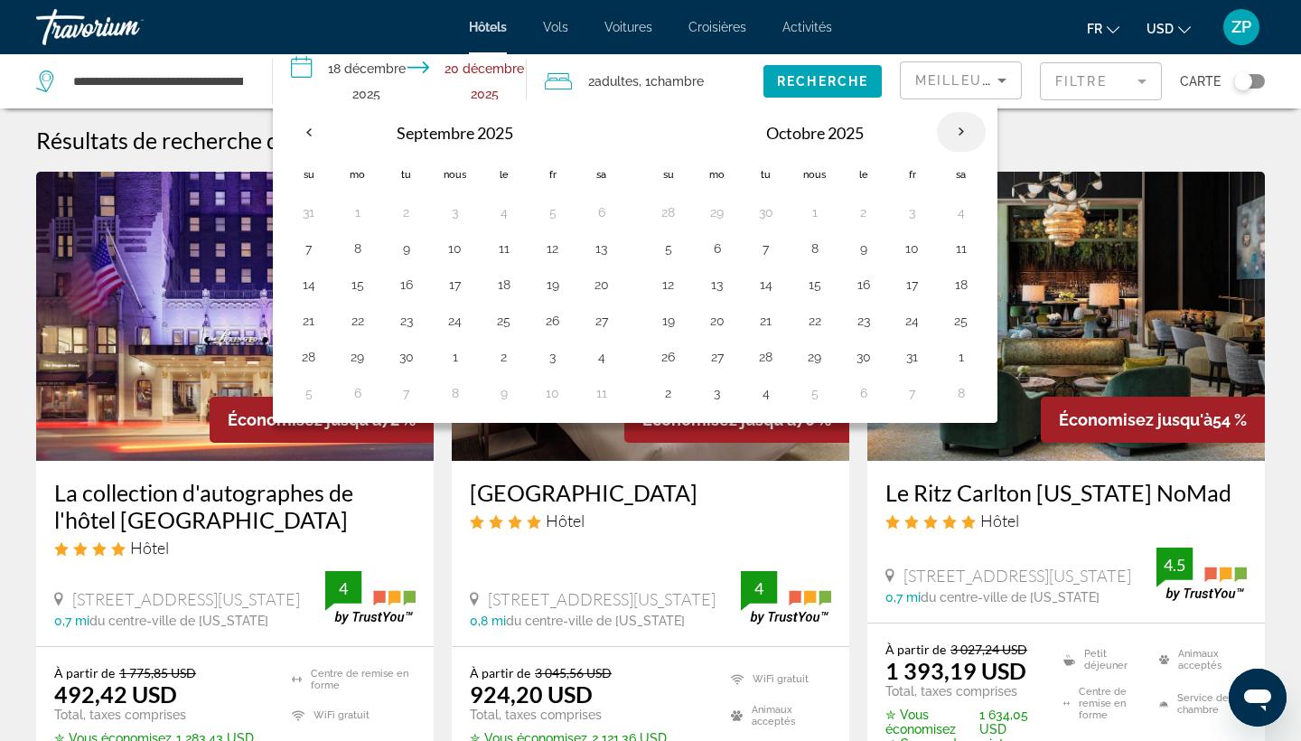
click at [966, 138] on th "Le mois prochain" at bounding box center [961, 132] width 49 height 40
click at [951, 136] on th "Le mois prochain" at bounding box center [961, 132] width 49 height 40
click at [306, 112] on button "Previous month" at bounding box center [309, 132] width 49 height 42
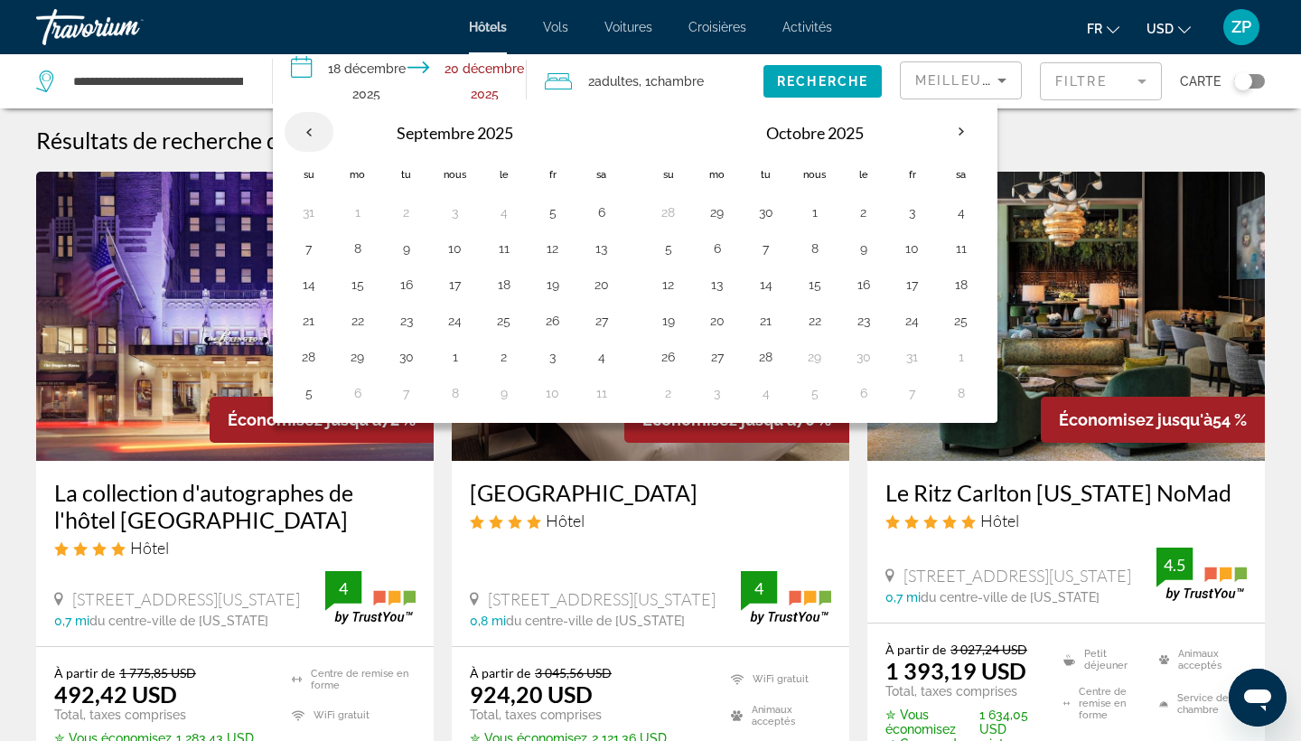
click at [306, 131] on th "Previous month" at bounding box center [309, 132] width 49 height 40
click at [835, 124] on th "Octobre 2025" at bounding box center [815, 132] width 244 height 43
click at [333, 74] on input "**********" at bounding box center [404, 84] width 262 height 60
click at [500, 73] on input "**********" at bounding box center [404, 84] width 262 height 60
drag, startPoint x: 483, startPoint y: 127, endPoint x: 388, endPoint y: 127, distance: 94.9
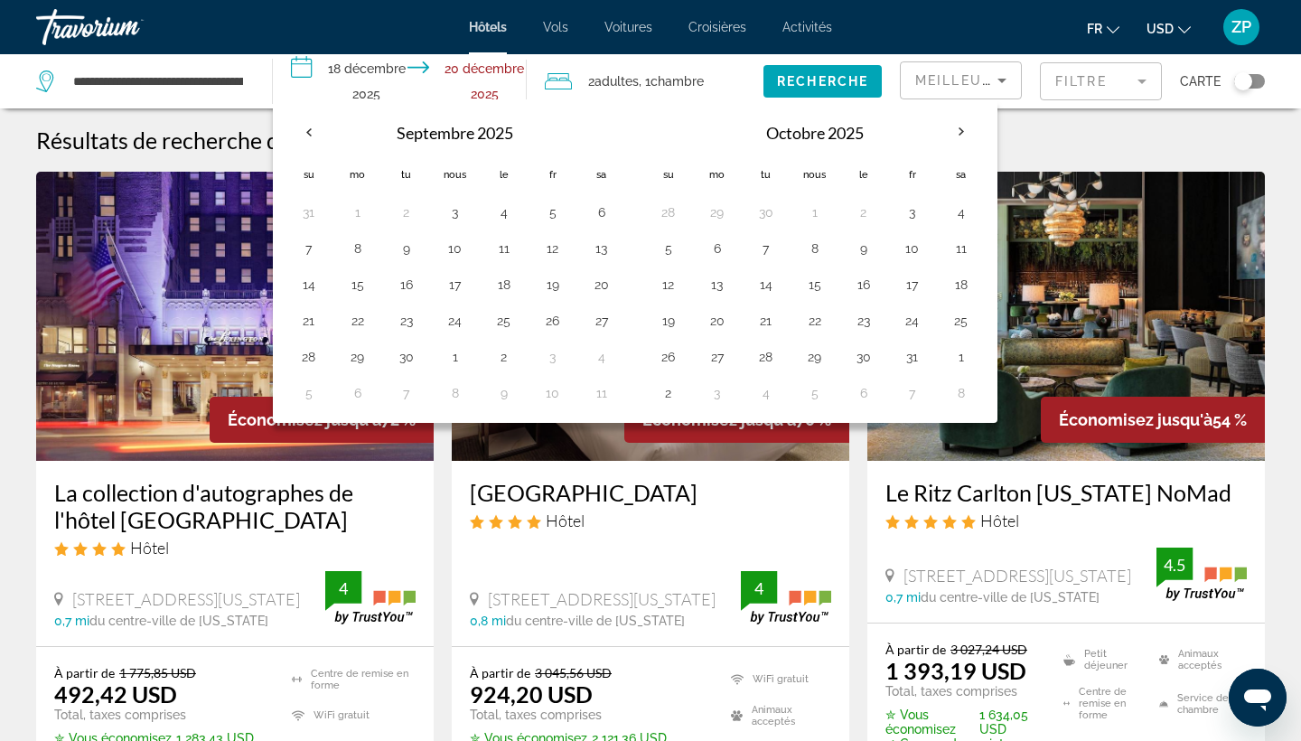
click at [479, 127] on th "Septembre 2025" at bounding box center [455, 132] width 244 height 43
click at [969, 127] on th "Le mois prochain" at bounding box center [961, 132] width 49 height 40
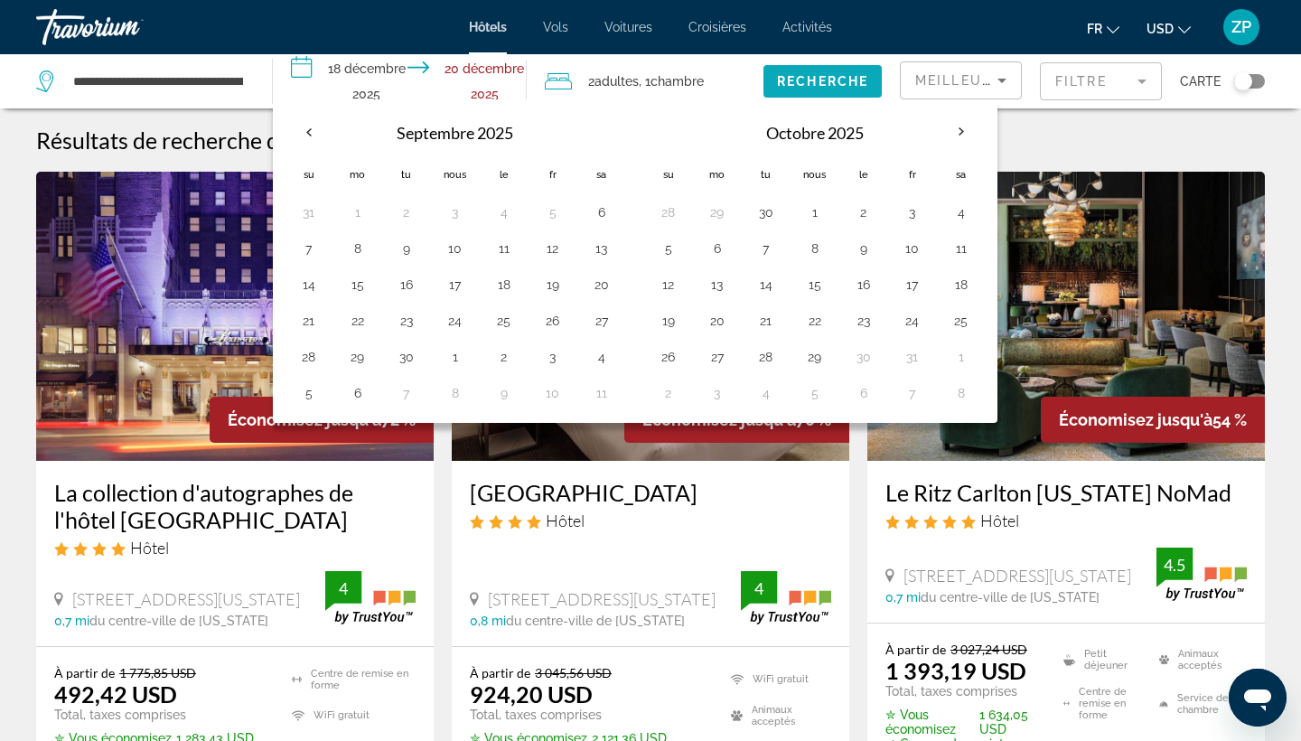
click at [792, 86] on span "RECHERCHE" at bounding box center [822, 81] width 91 height 14
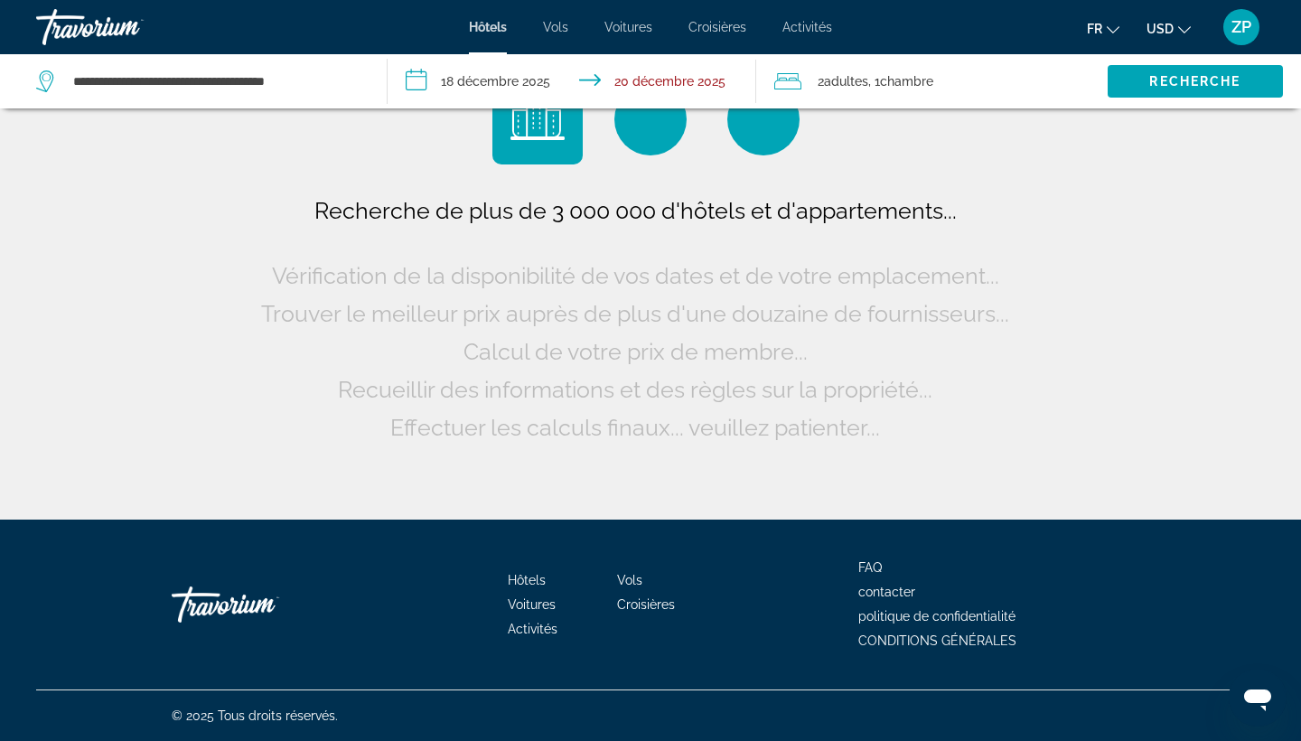
click at [792, 183] on div "Recherche de plus de 3 000 000 d'hôtels et d'appartements... Vérification de la…" at bounding box center [651, 260] width 788 height 372
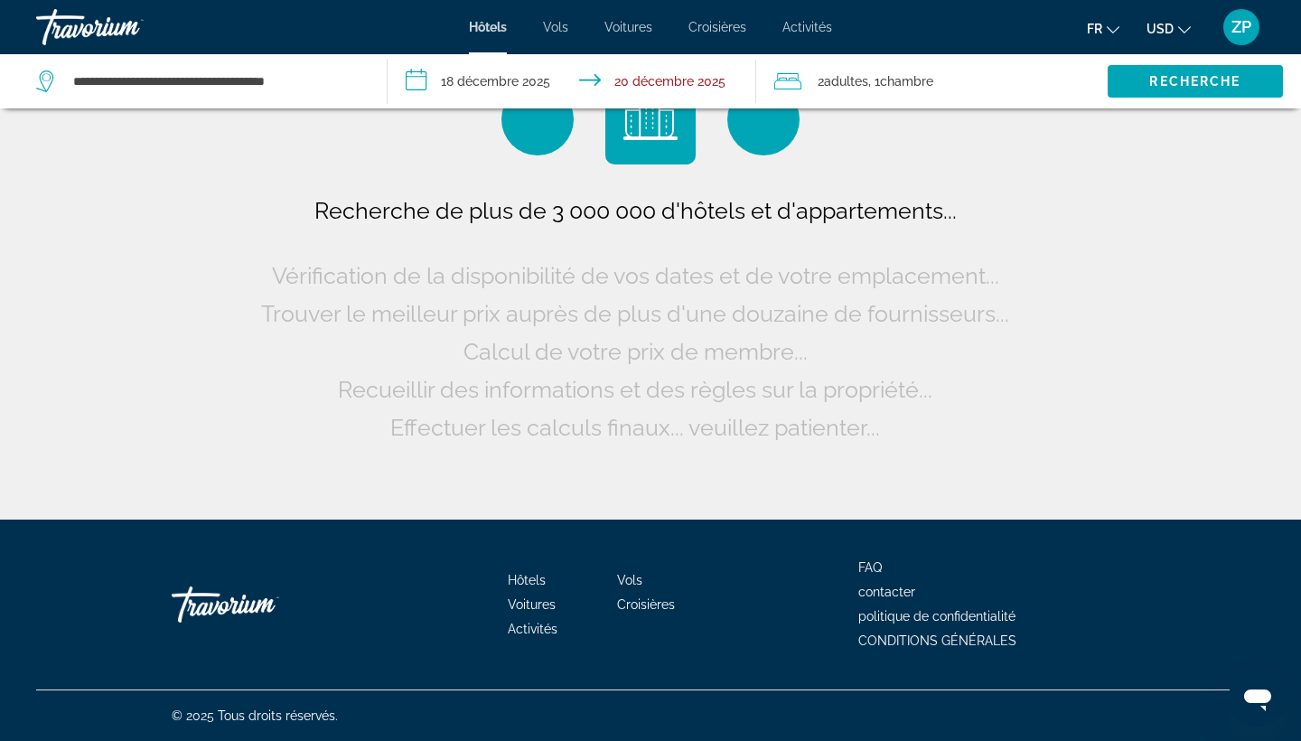
click at [530, 69] on input "**********" at bounding box center [576, 84] width 377 height 60
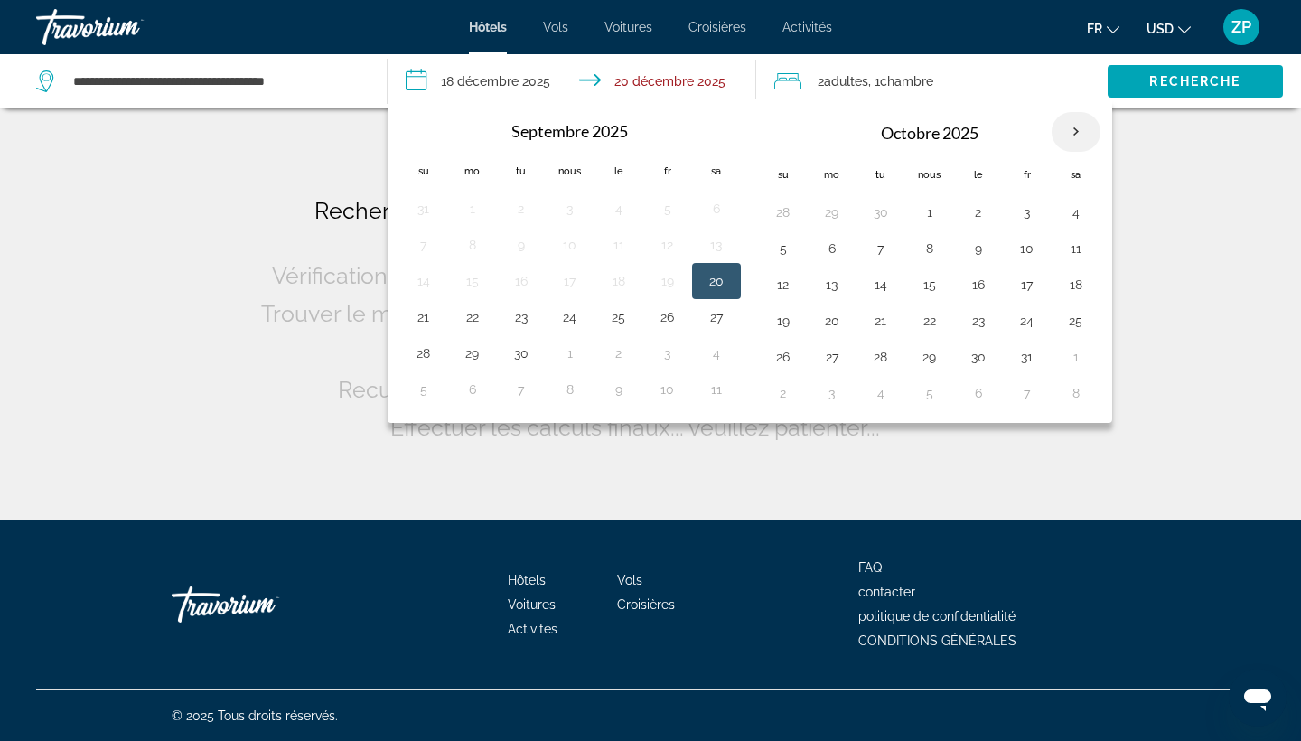
click at [1064, 130] on th "Le mois prochain" at bounding box center [1076, 132] width 49 height 40
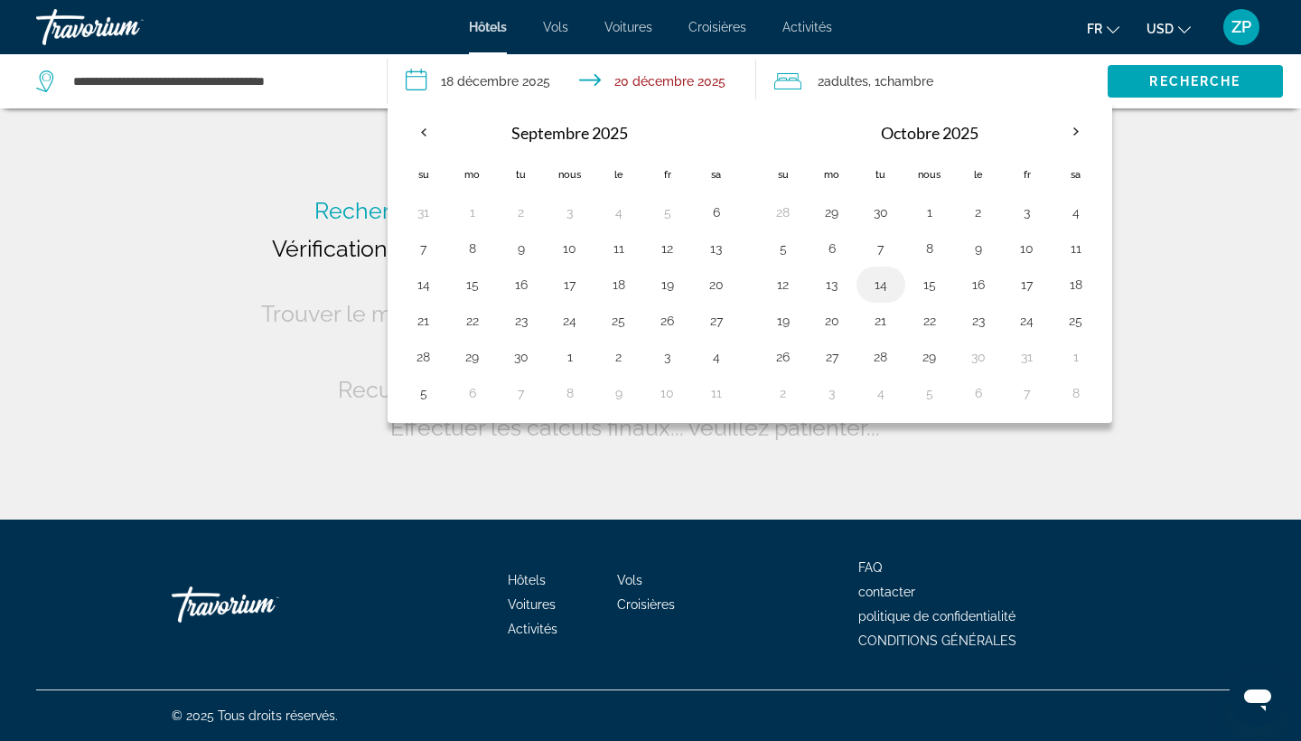
click at [867, 269] on td "14" at bounding box center [881, 285] width 49 height 36
click at [672, 269] on td "19" at bounding box center [667, 285] width 49 height 36
click at [714, 385] on button "11" at bounding box center [716, 392] width 29 height 25
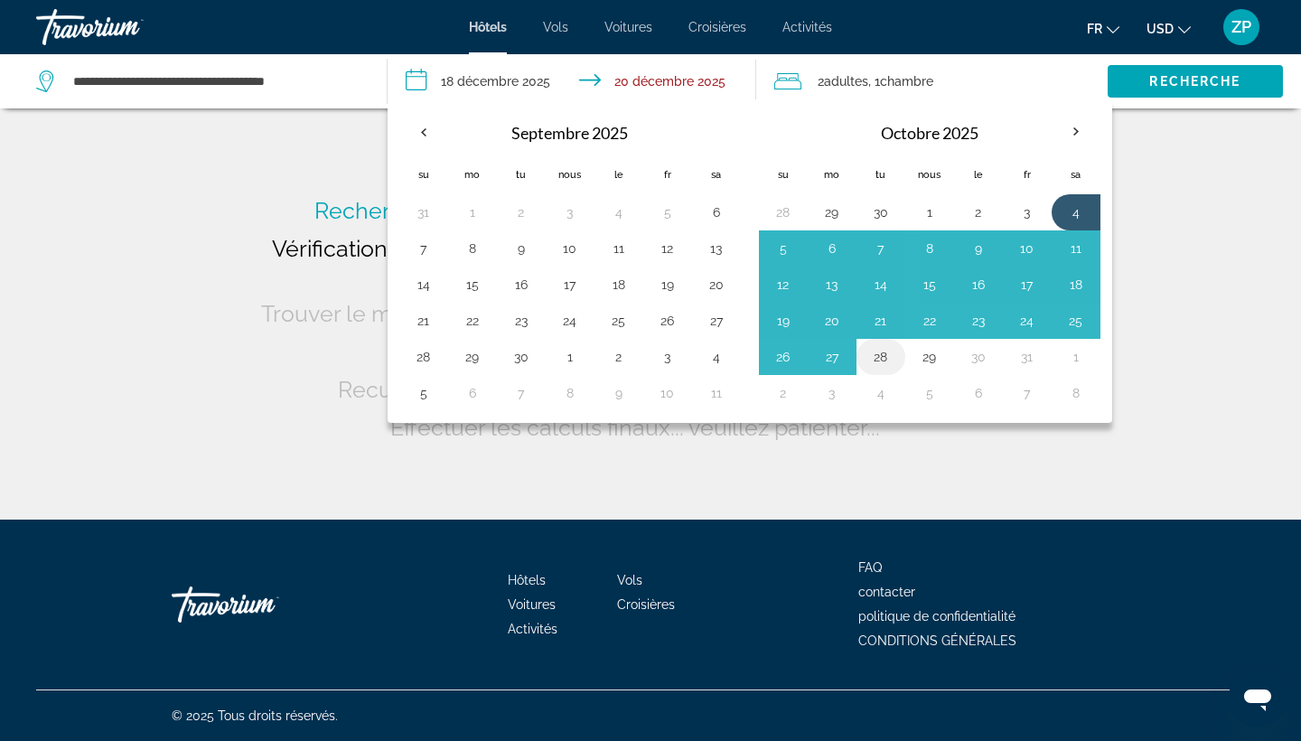
click at [868, 352] on button "28" at bounding box center [881, 356] width 29 height 25
type input "**********"
